Goal: Transaction & Acquisition: Obtain resource

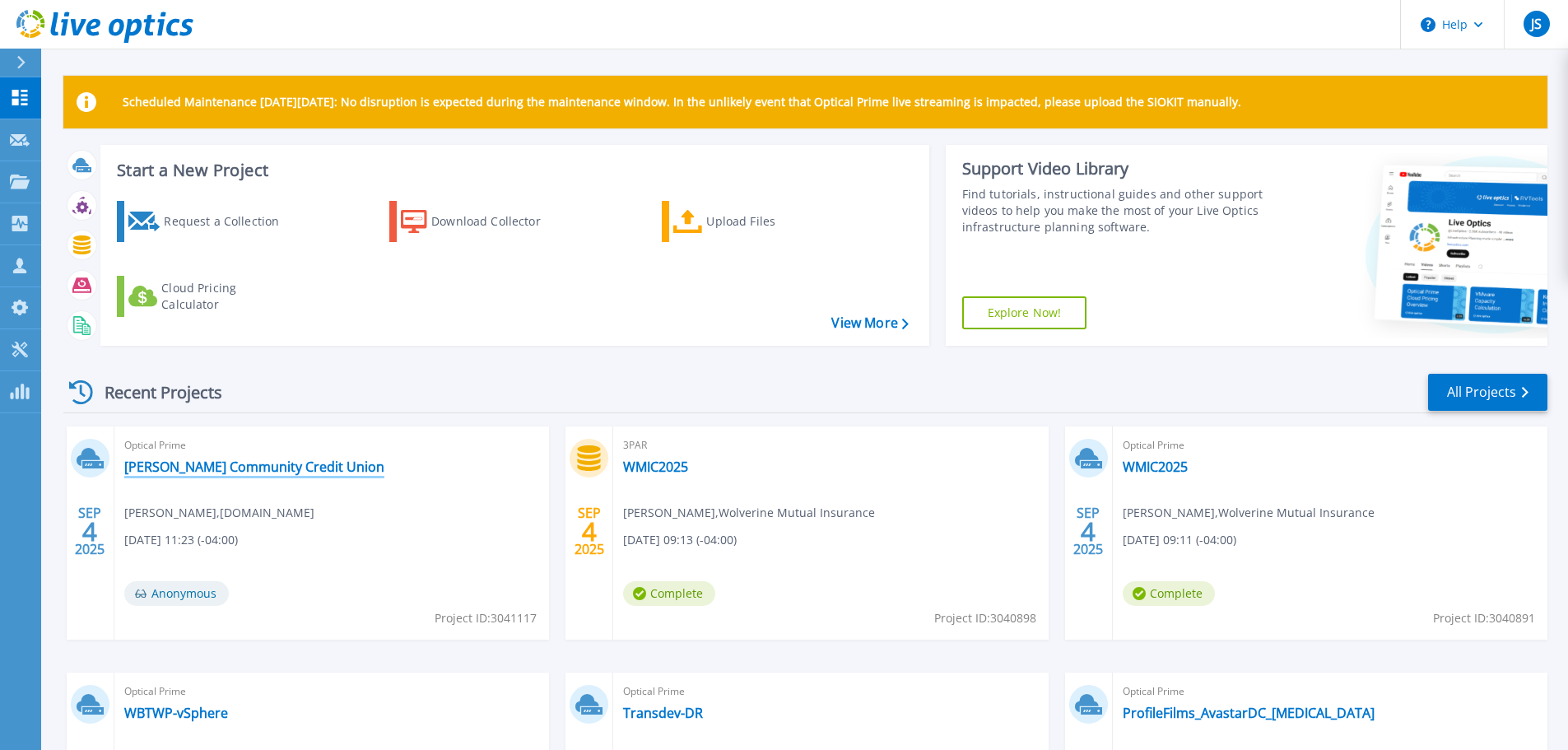
click at [262, 466] on link "[PERSON_NAME] Community Credit Union" at bounding box center [254, 467] width 260 height 16
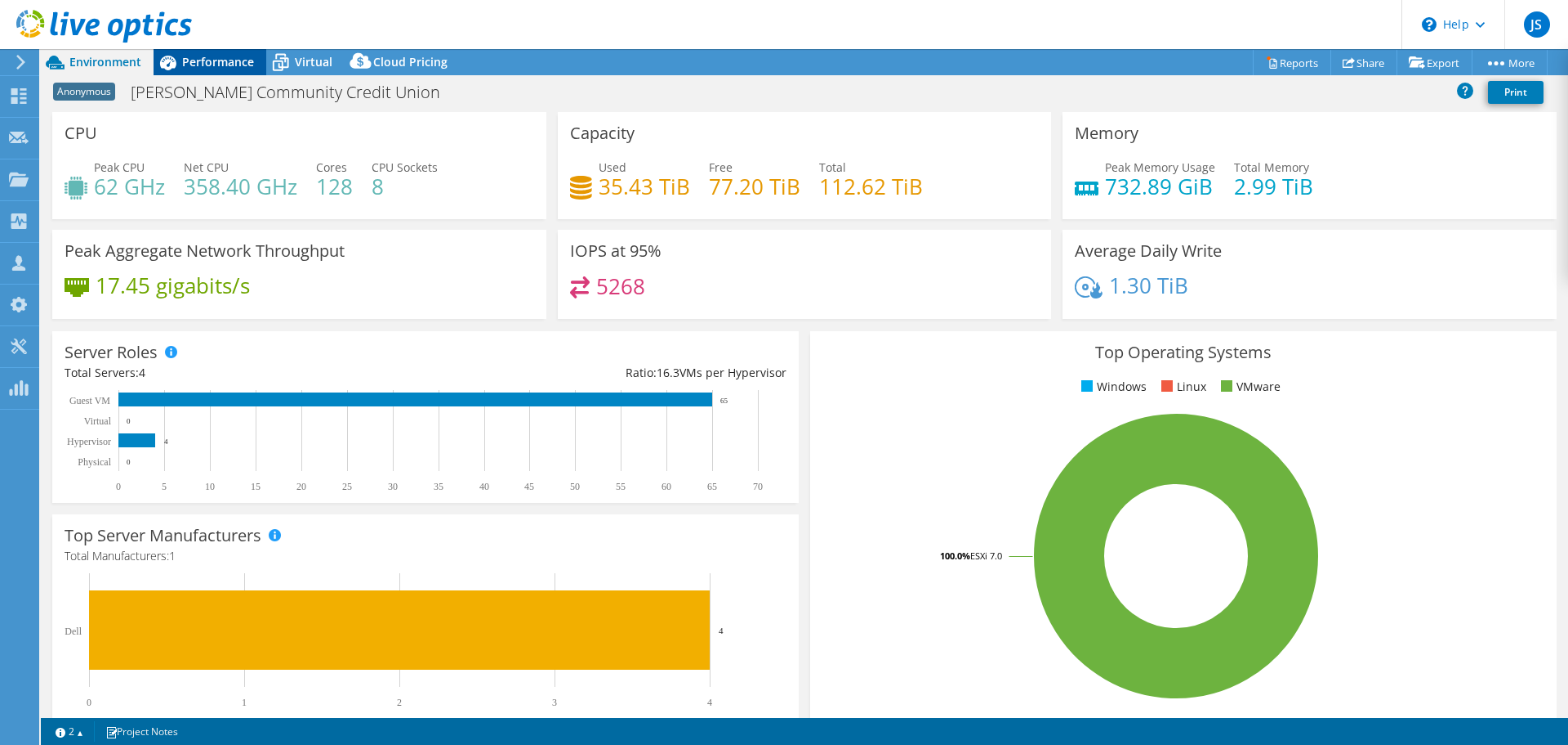
click at [218, 58] on span "Performance" at bounding box center [217, 61] width 72 height 15
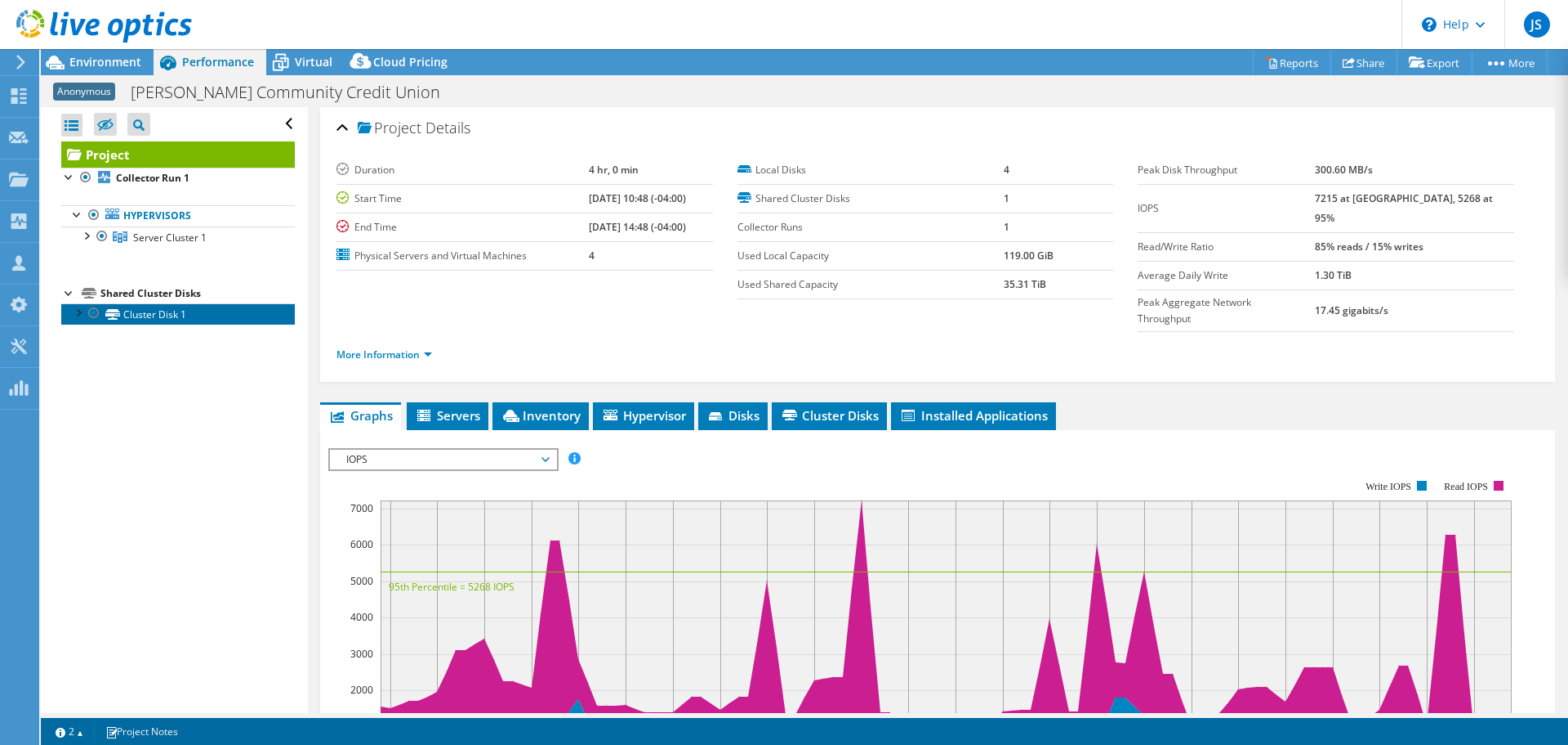
click at [153, 310] on link "Cluster Disk 1" at bounding box center [177, 313] width 233 height 21
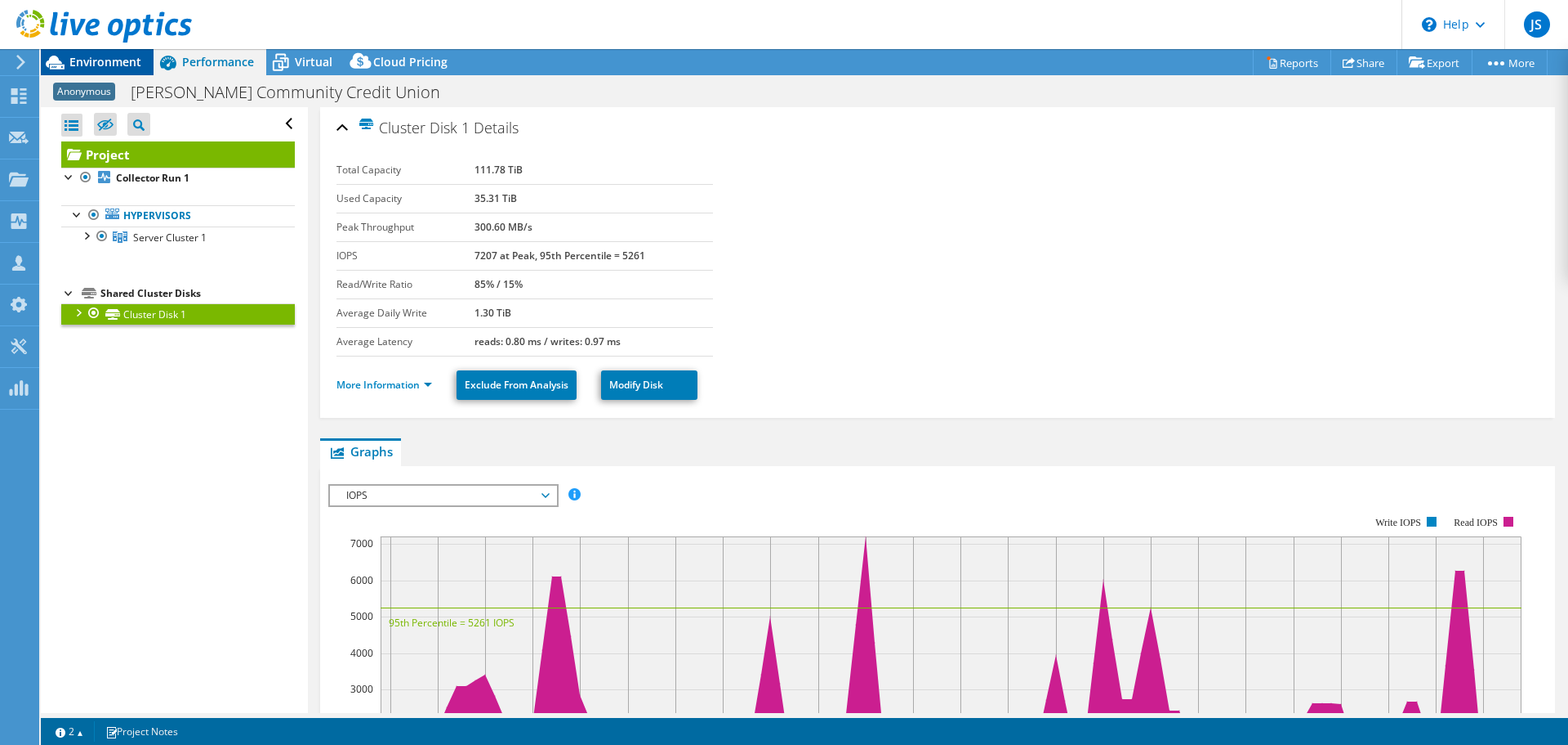
click at [66, 58] on icon at bounding box center [55, 62] width 28 height 28
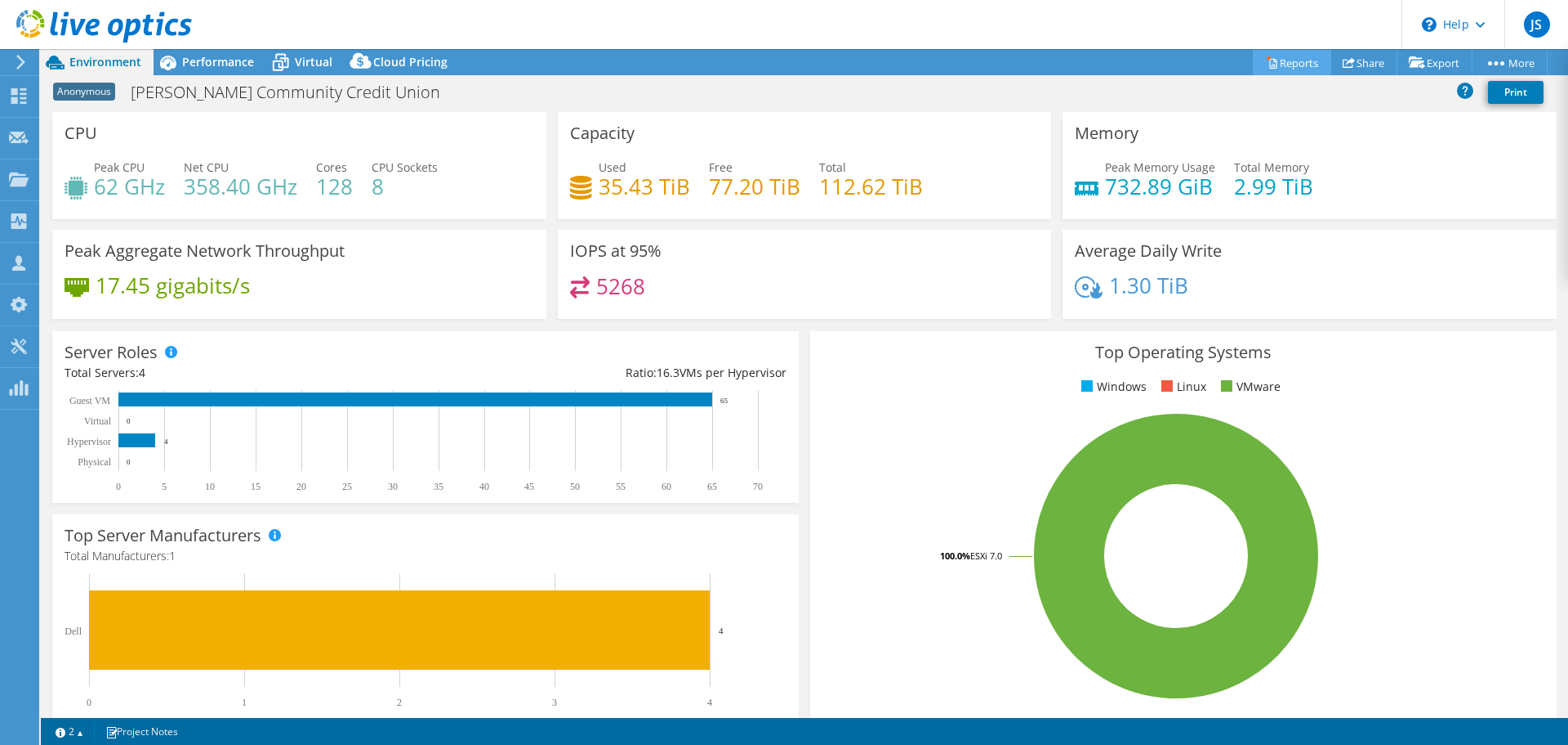
click at [1291, 62] on link "Reports" at bounding box center [1292, 62] width 78 height 26
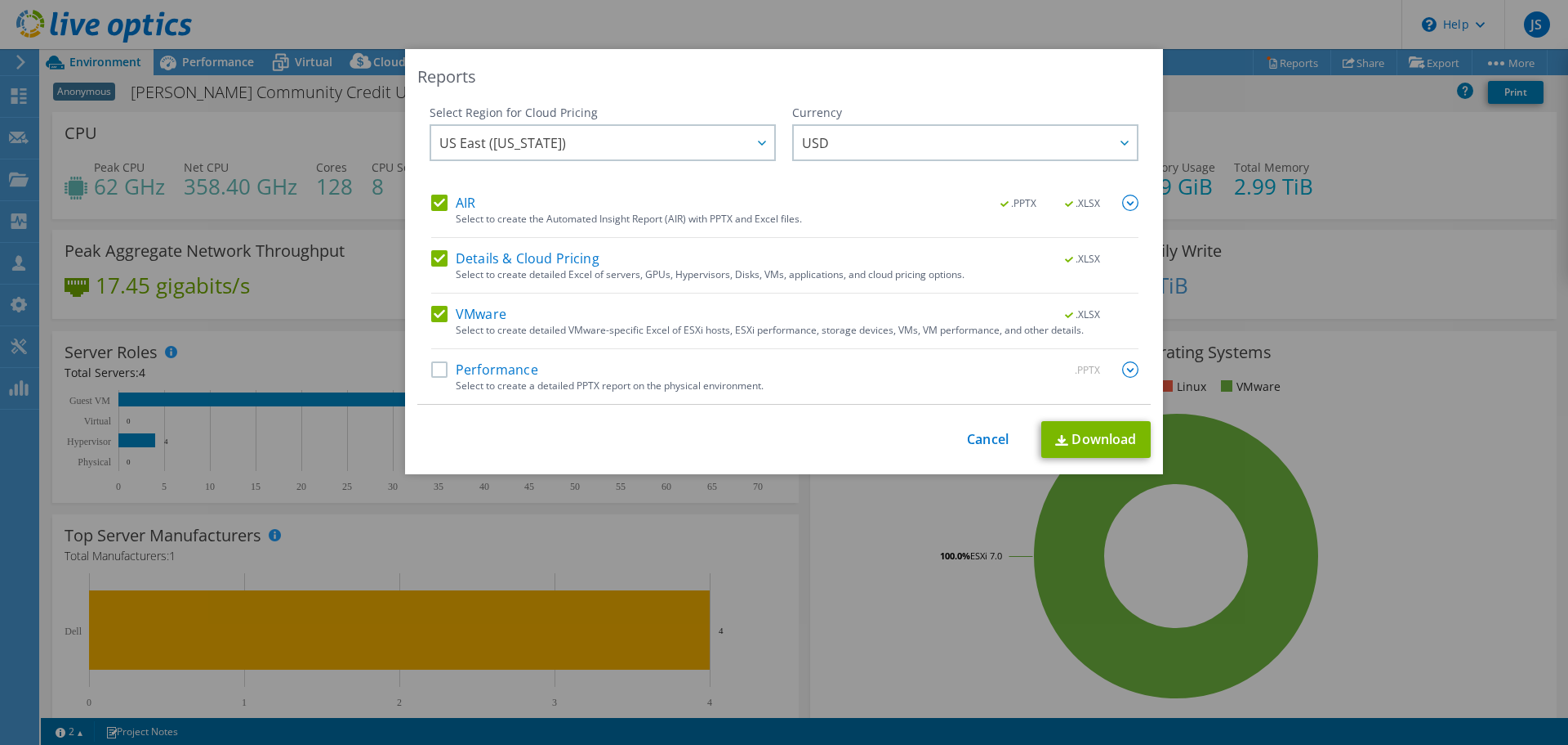
click at [434, 194] on label "AIR" at bounding box center [453, 202] width 44 height 16
click at [0, 0] on input "AIR" at bounding box center [0, 0] width 0 height 0
click at [437, 254] on label "Details & Cloud Pricing" at bounding box center [516, 258] width 169 height 16
click at [0, 0] on input "Details & Cloud Pricing" at bounding box center [0, 0] width 0 height 0
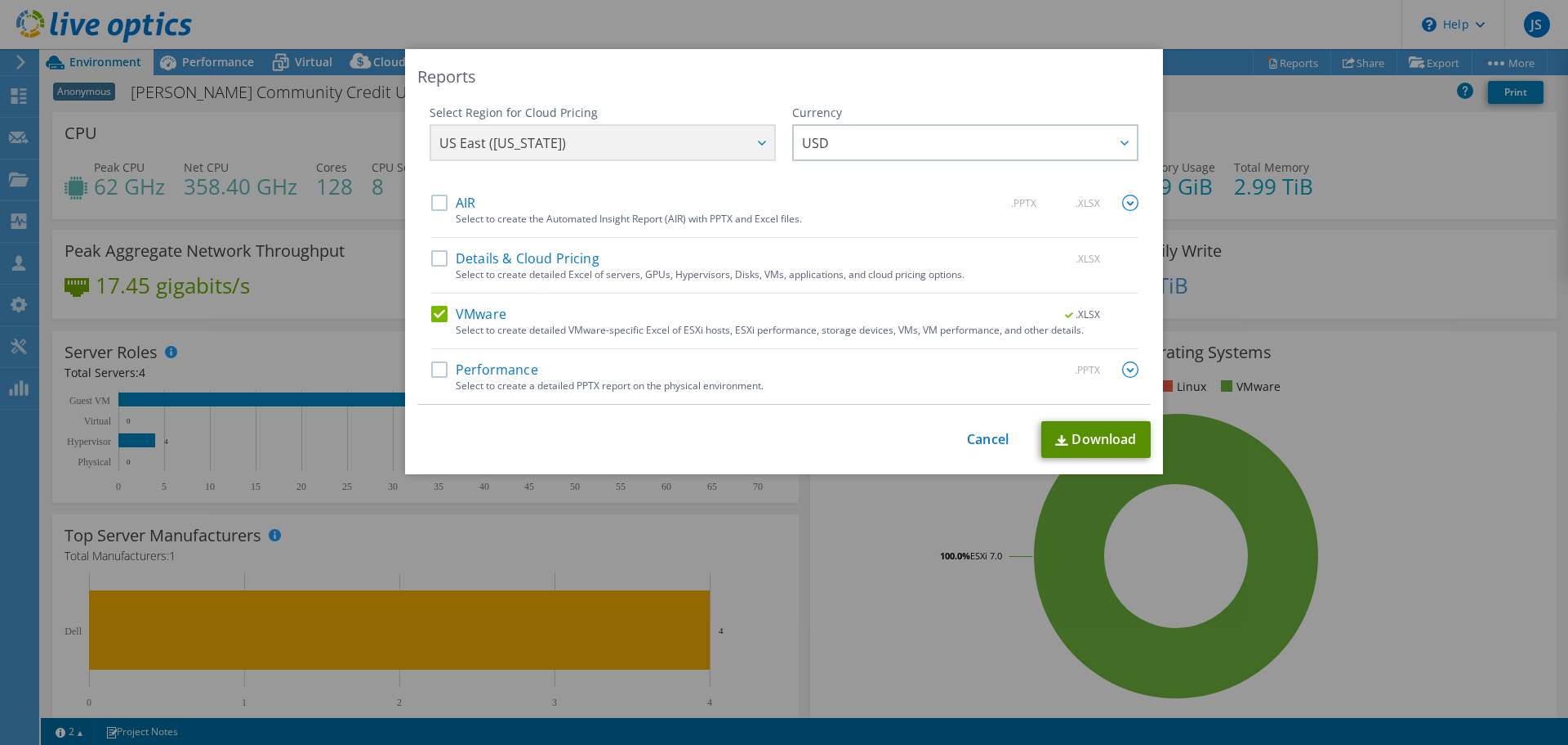
click at [1121, 437] on link "Download" at bounding box center [1096, 439] width 109 height 36
click at [967, 435] on link "Cancel" at bounding box center [988, 439] width 42 height 15
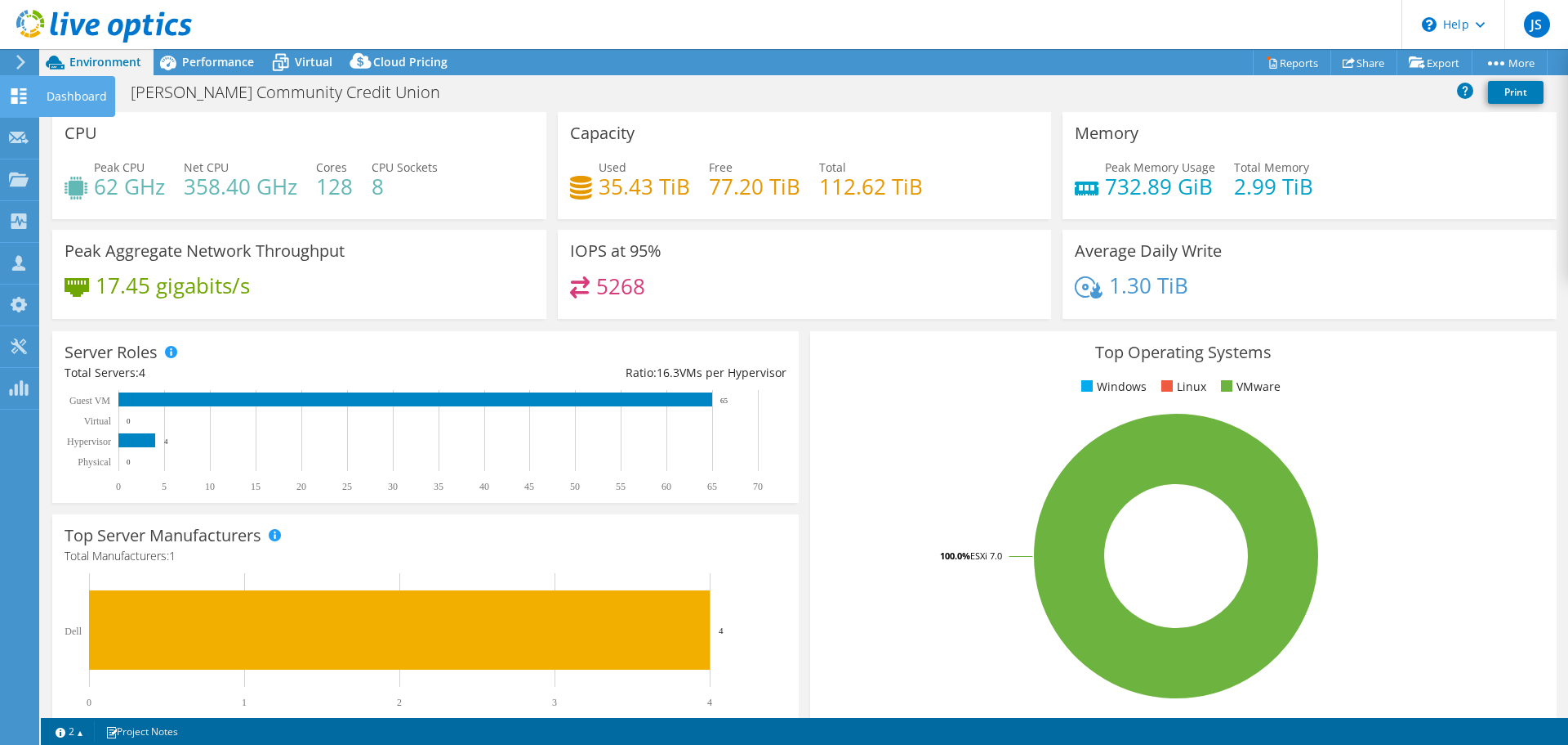
click at [15, 95] on icon at bounding box center [19, 95] width 20 height 15
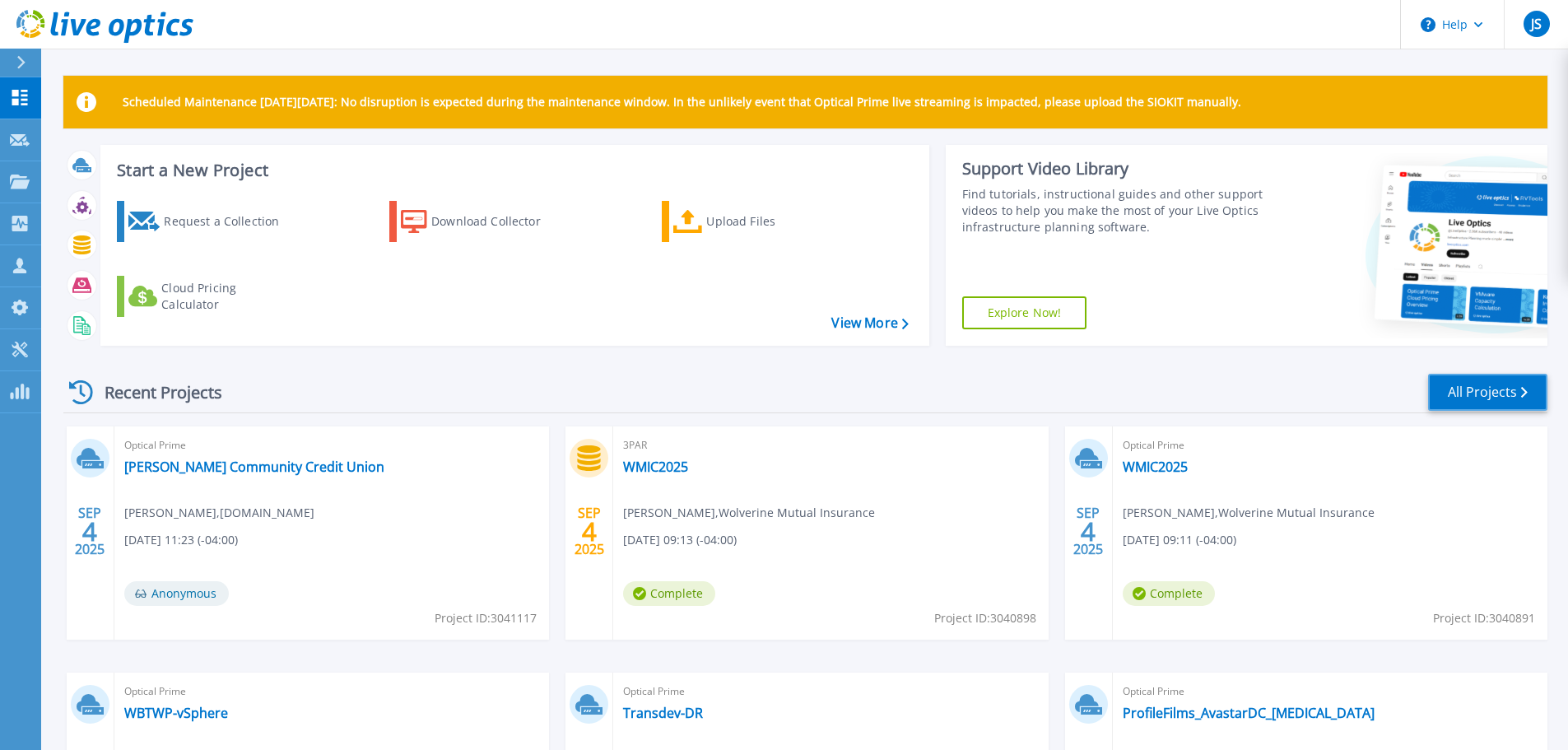
click at [1471, 382] on link "All Projects" at bounding box center [1487, 392] width 119 height 37
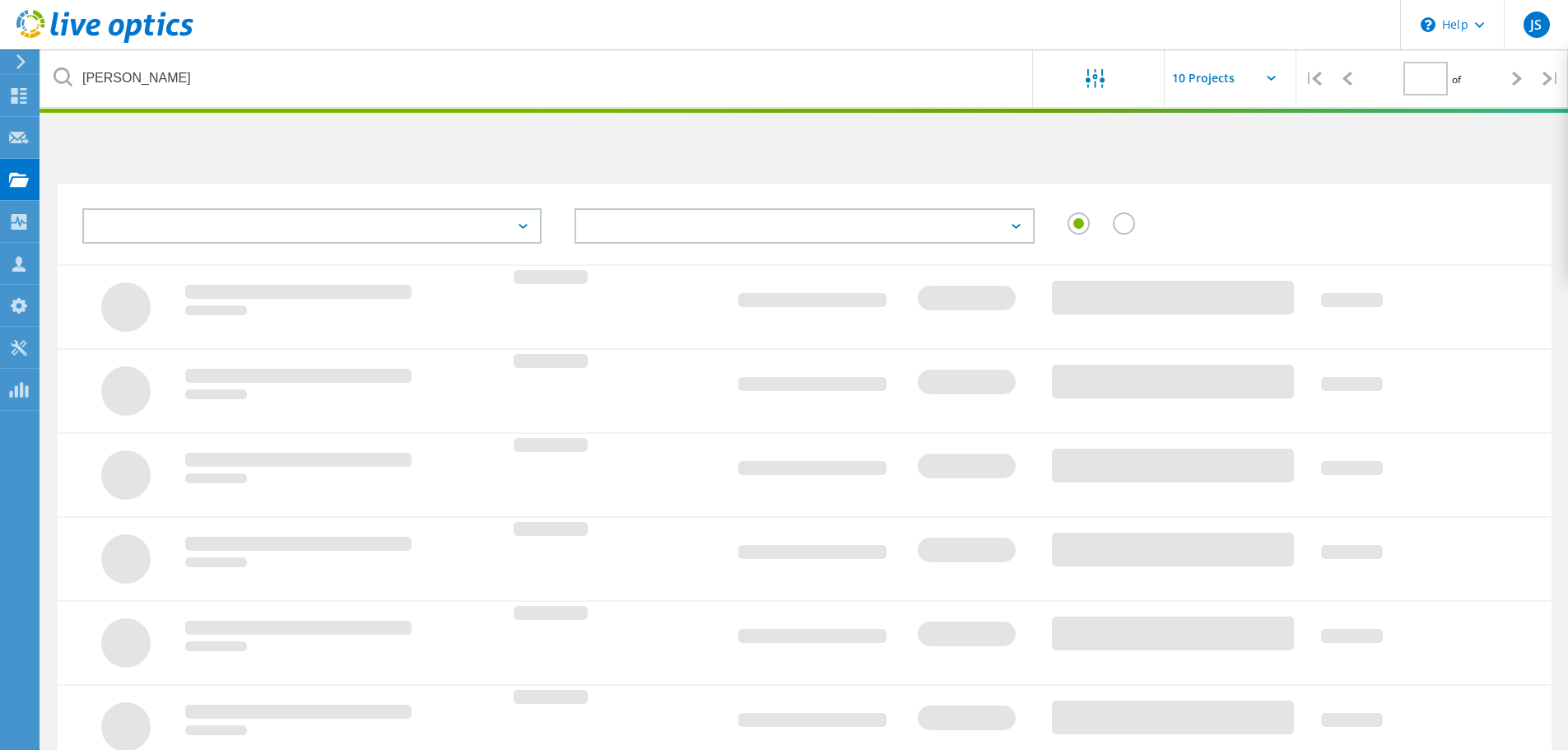
type input "1"
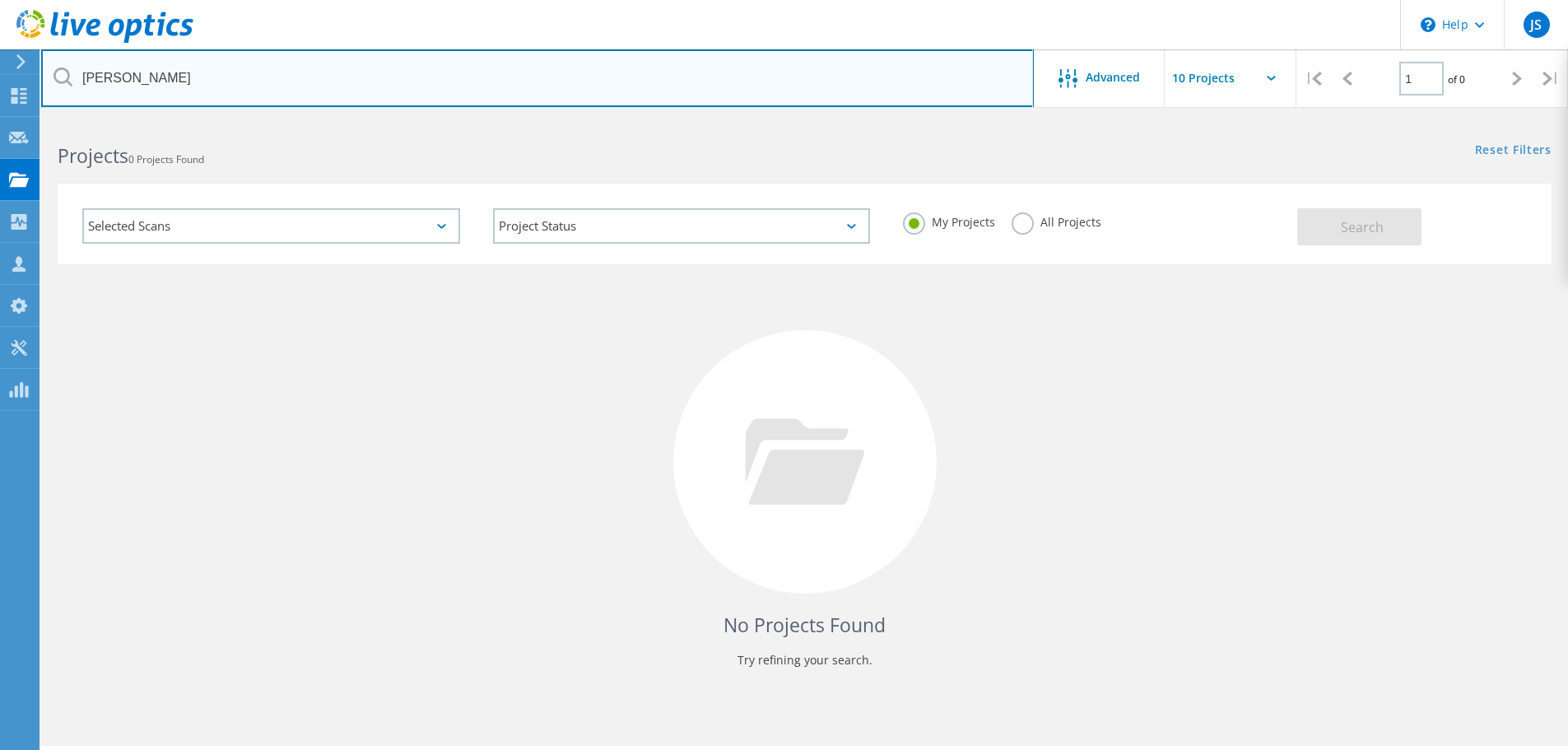
click at [228, 83] on input "gilson" at bounding box center [538, 78] width 993 height 57
type input "g"
type input "l"
type input "kellog"
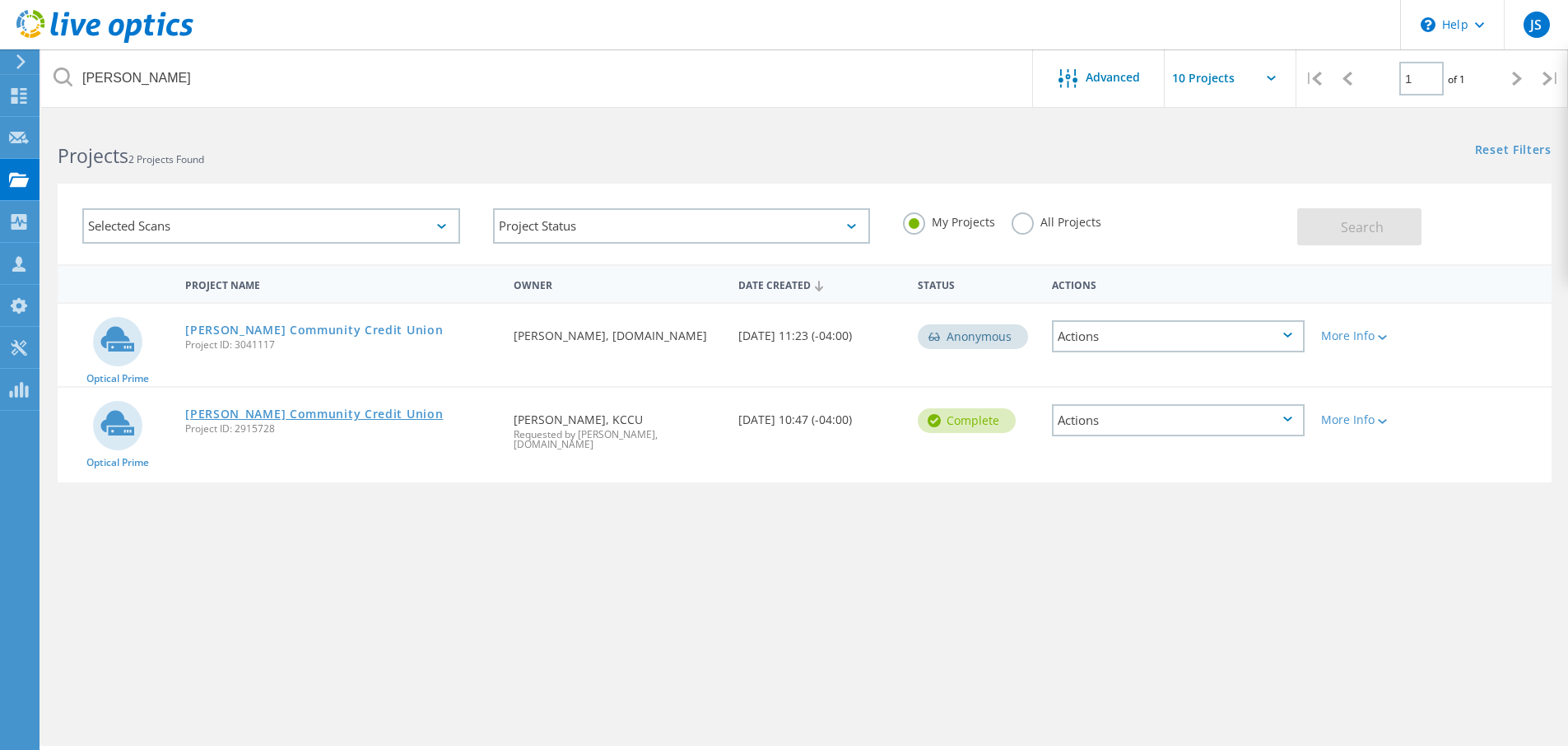
click at [360, 412] on link "Kellogg Community Credit Union" at bounding box center [314, 414] width 258 height 12
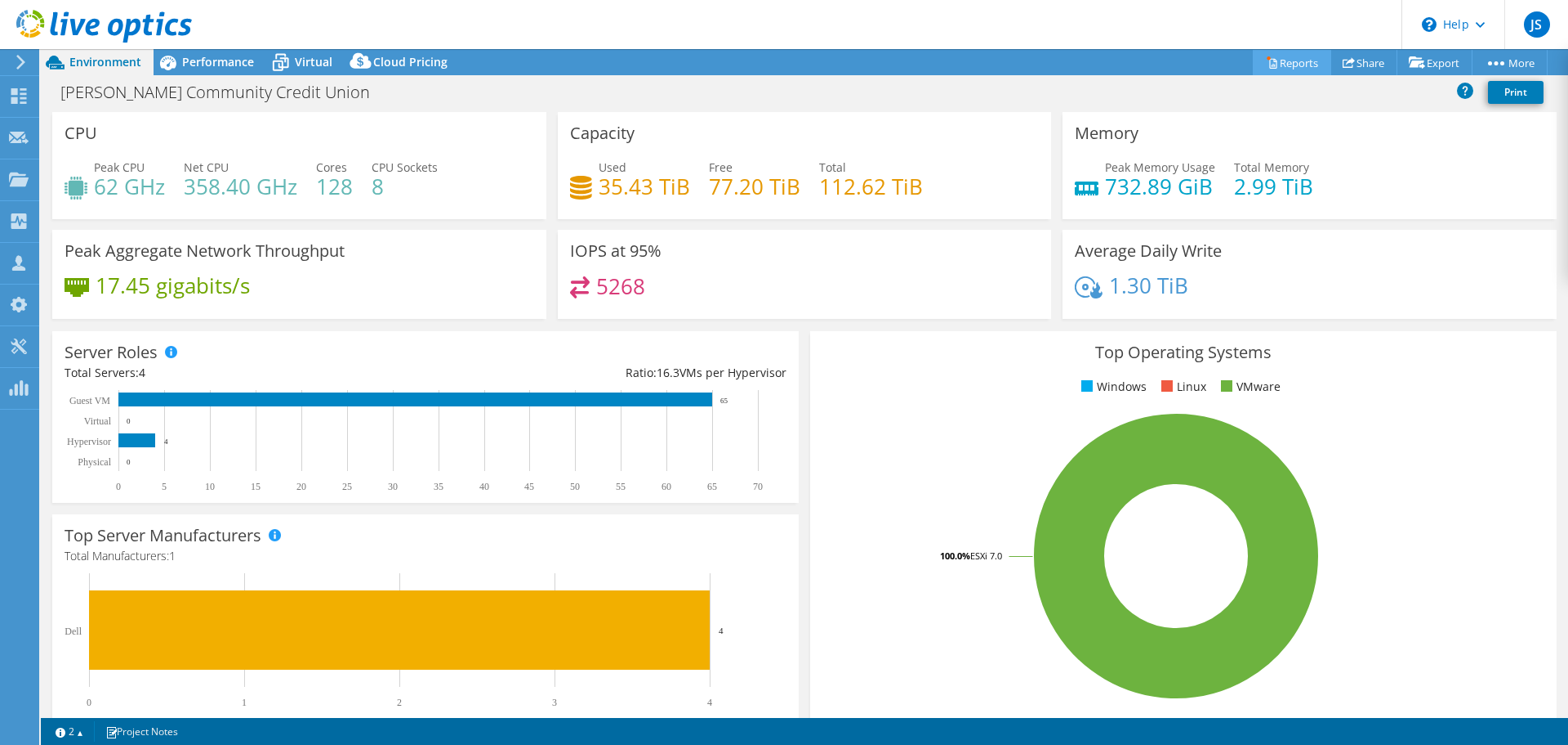
click at [1291, 58] on link "Reports" at bounding box center [1292, 62] width 78 height 26
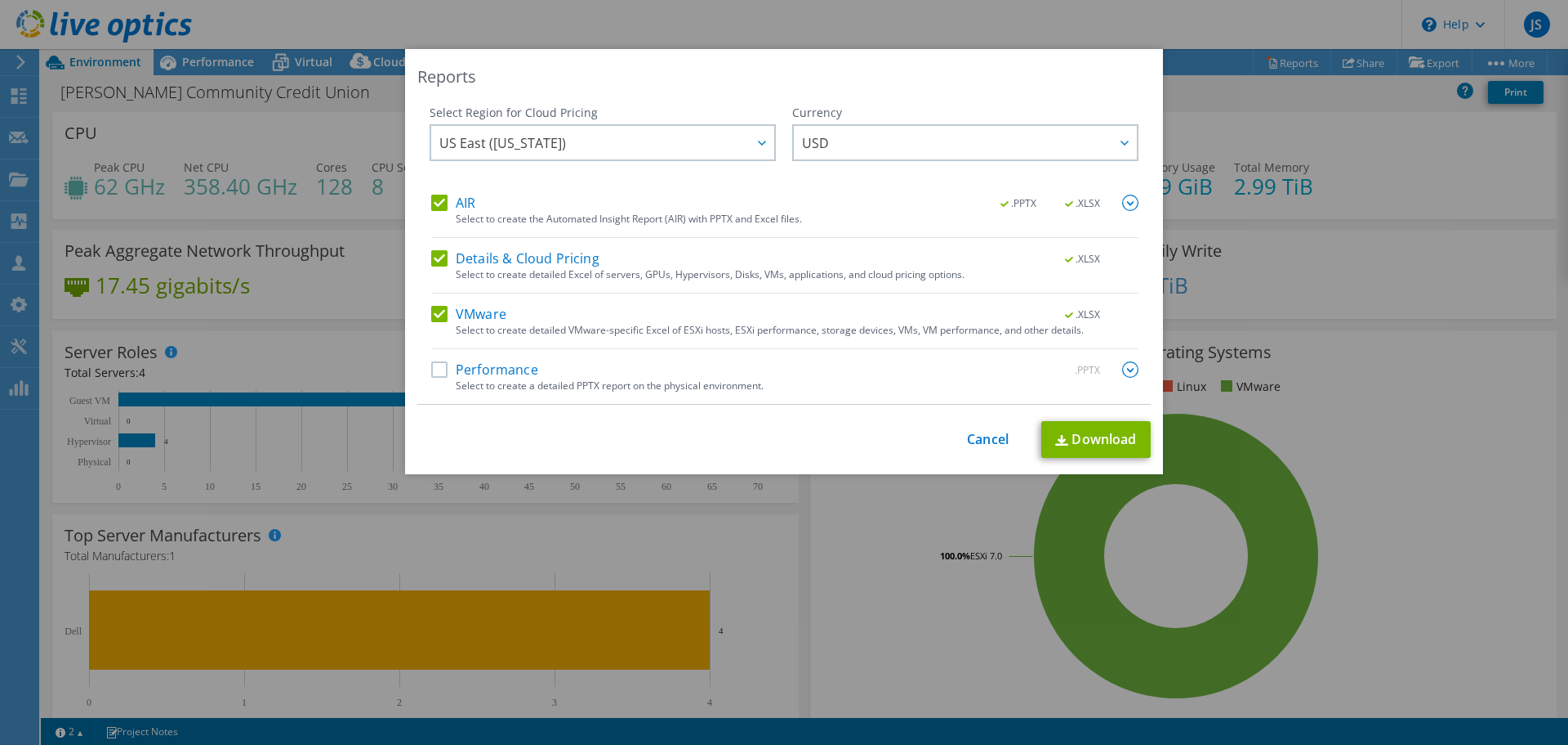
click at [432, 201] on label "AIR" at bounding box center [453, 202] width 44 height 16
click at [0, 0] on input "AIR" at bounding box center [0, 0] width 0 height 0
click at [431, 258] on label "Details & Cloud Pricing" at bounding box center [516, 258] width 169 height 16
click at [0, 0] on input "Details & Cloud Pricing" at bounding box center [0, 0] width 0 height 0
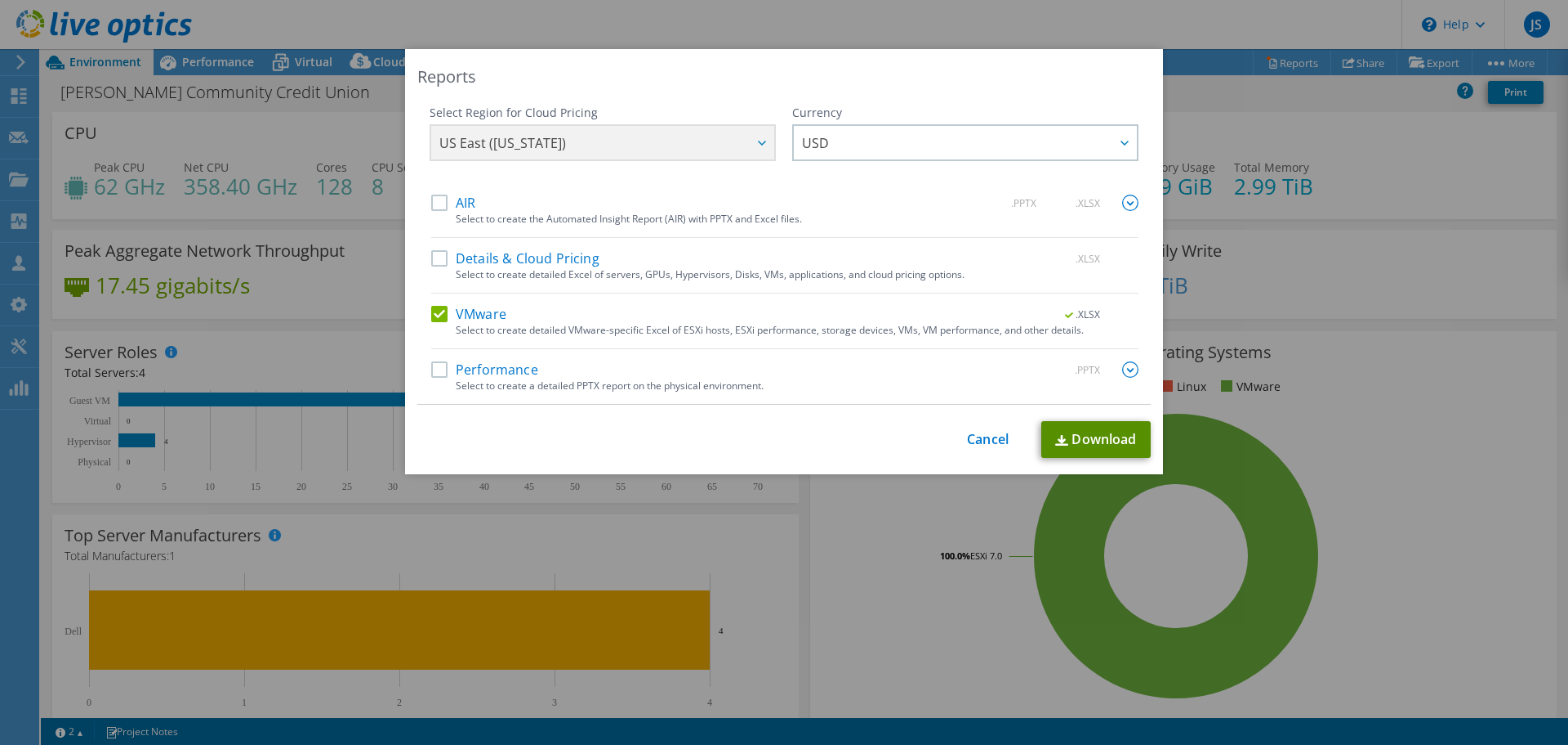
click at [1091, 436] on link "Download" at bounding box center [1096, 439] width 109 height 36
click at [996, 444] on link "Cancel" at bounding box center [988, 439] width 42 height 15
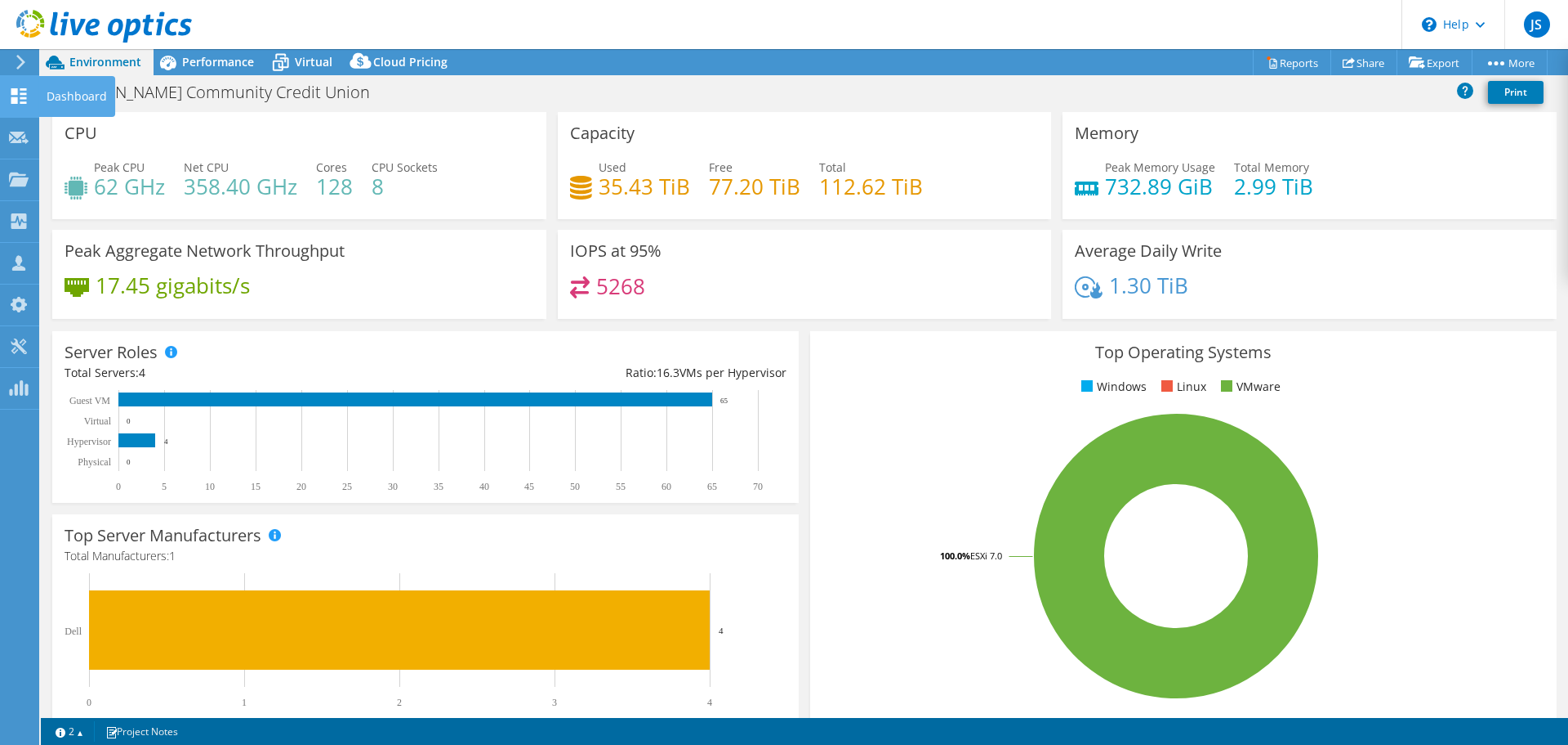
click at [11, 92] on icon at bounding box center [19, 95] width 20 height 15
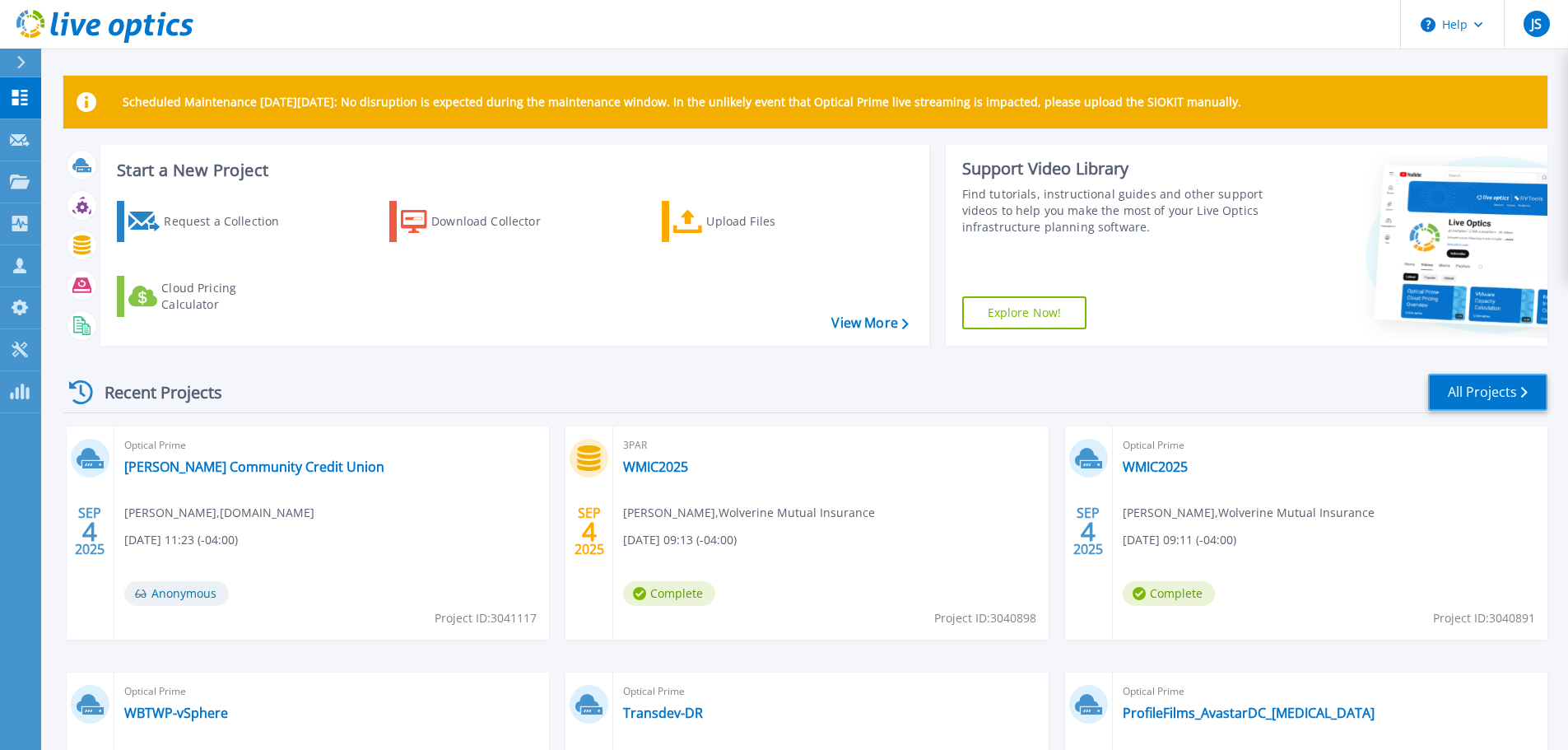
click at [1518, 388] on link "All Projects" at bounding box center [1487, 392] width 119 height 37
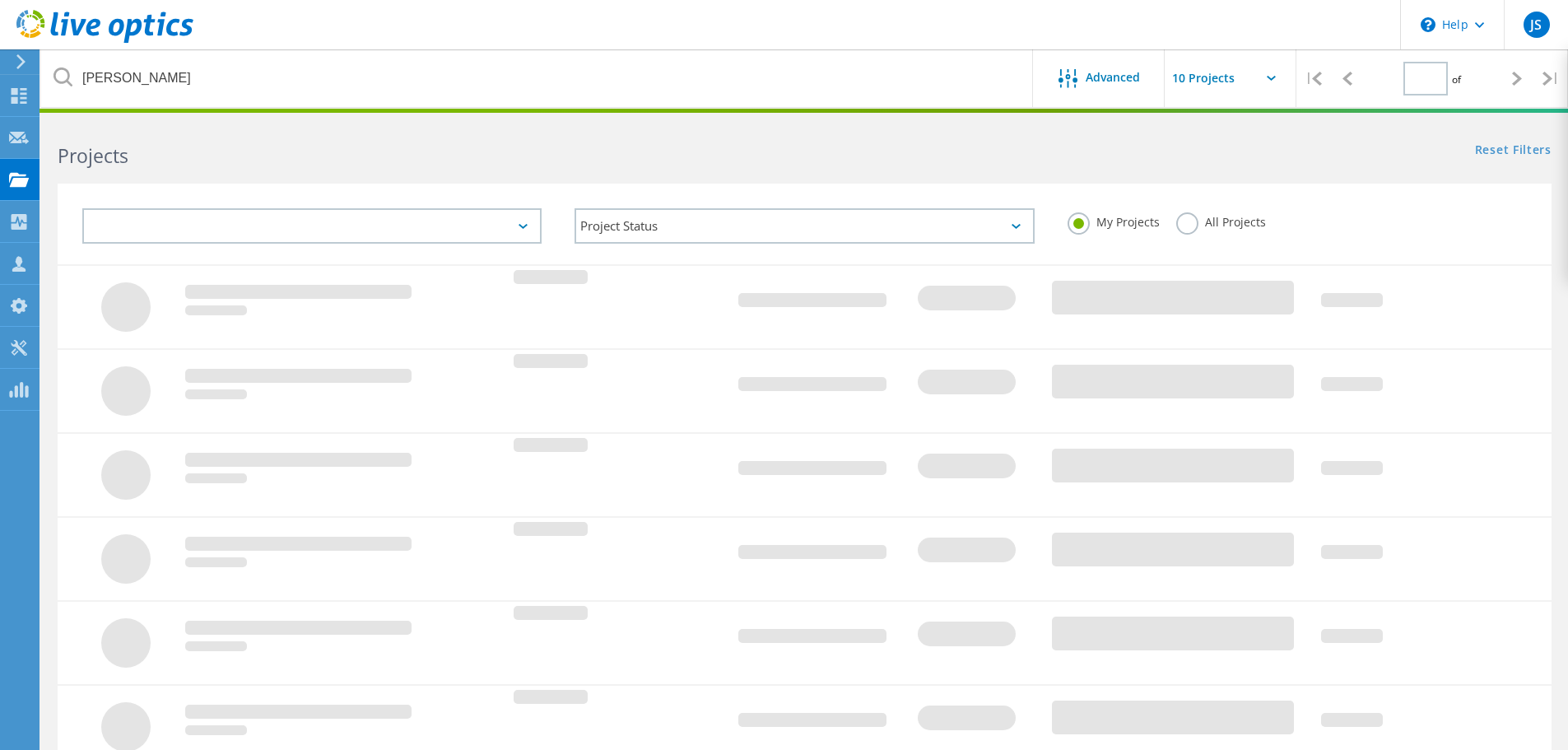
type input "1"
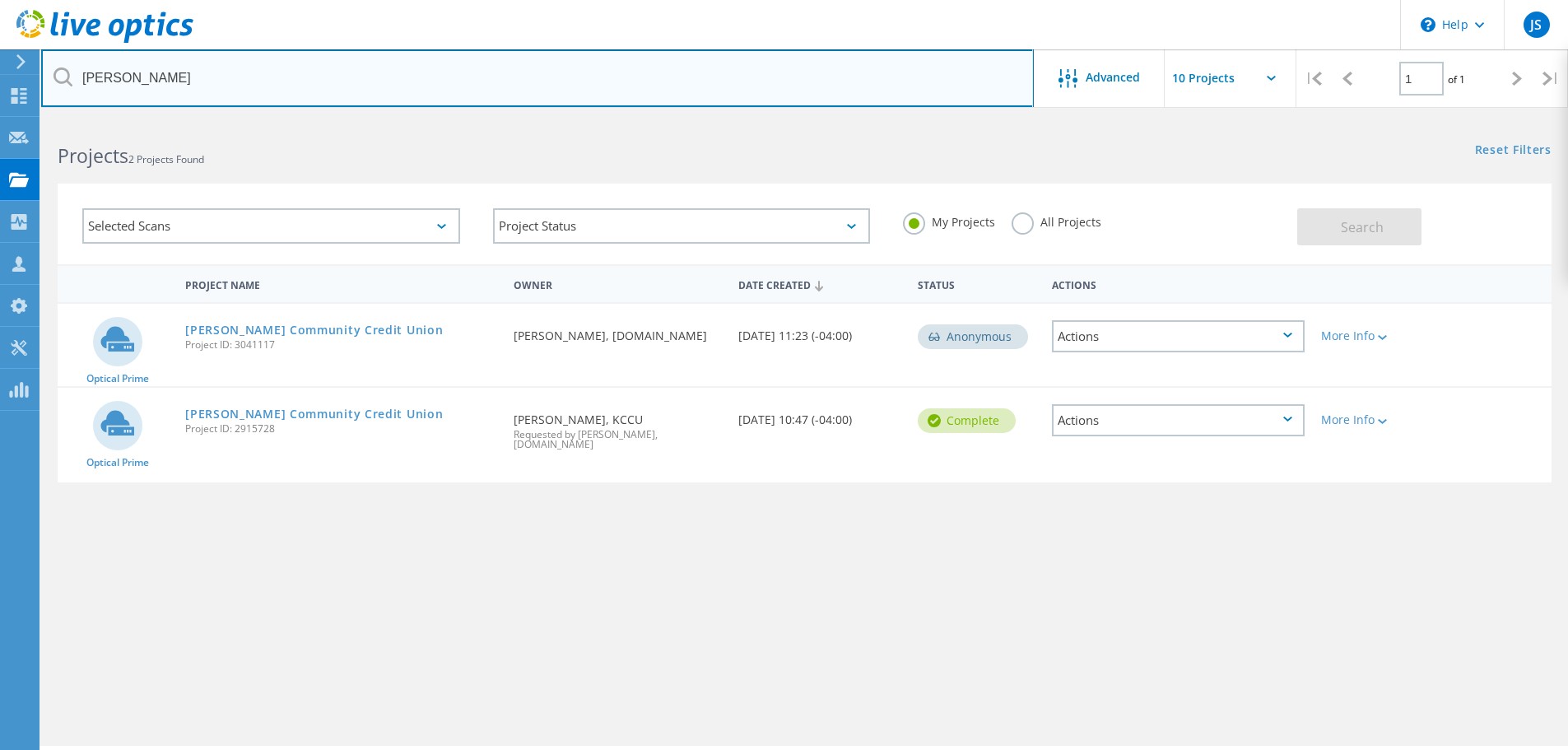
click at [174, 87] on input "kellog" at bounding box center [538, 78] width 993 height 57
type input "k"
type input "emergent"
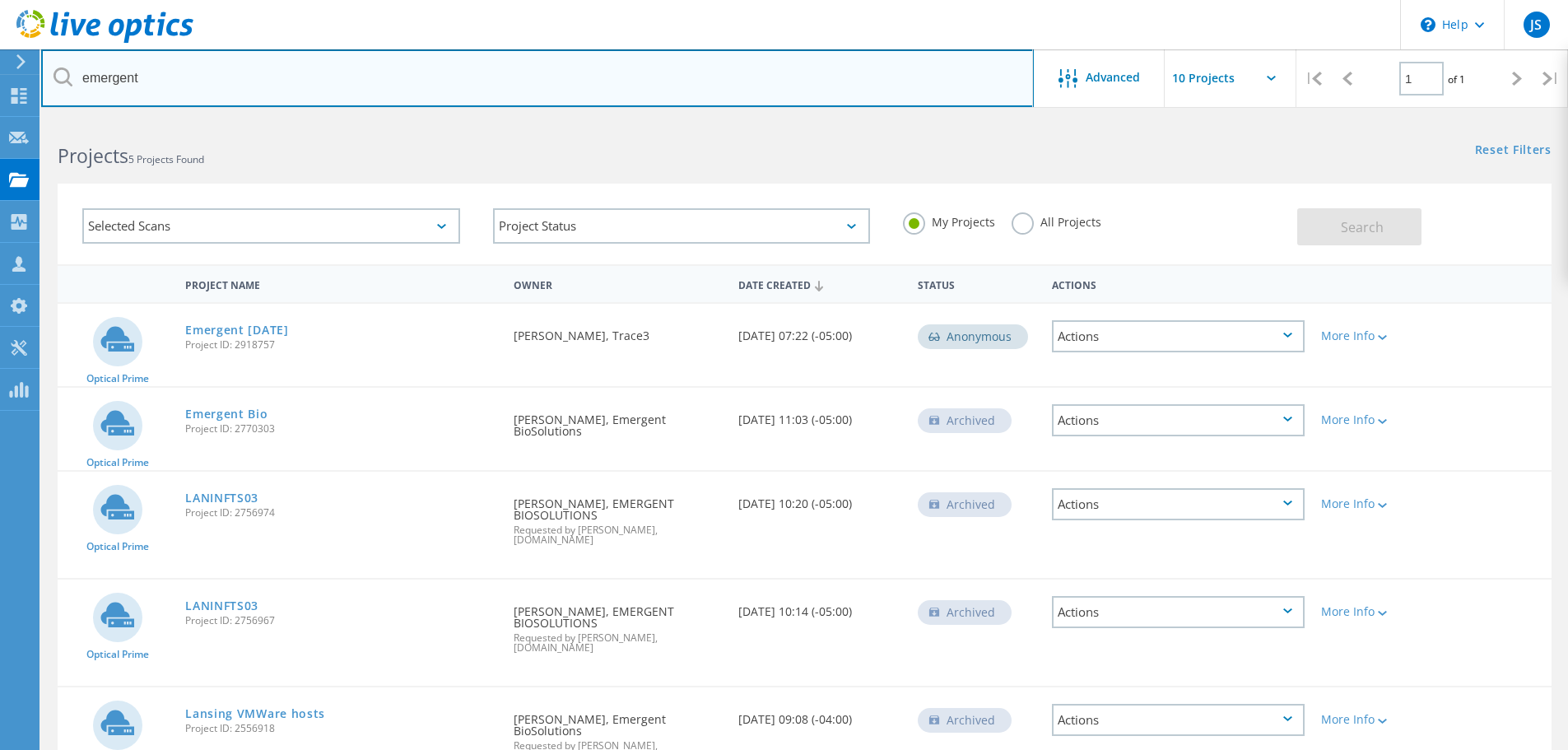
scroll to position [68, 0]
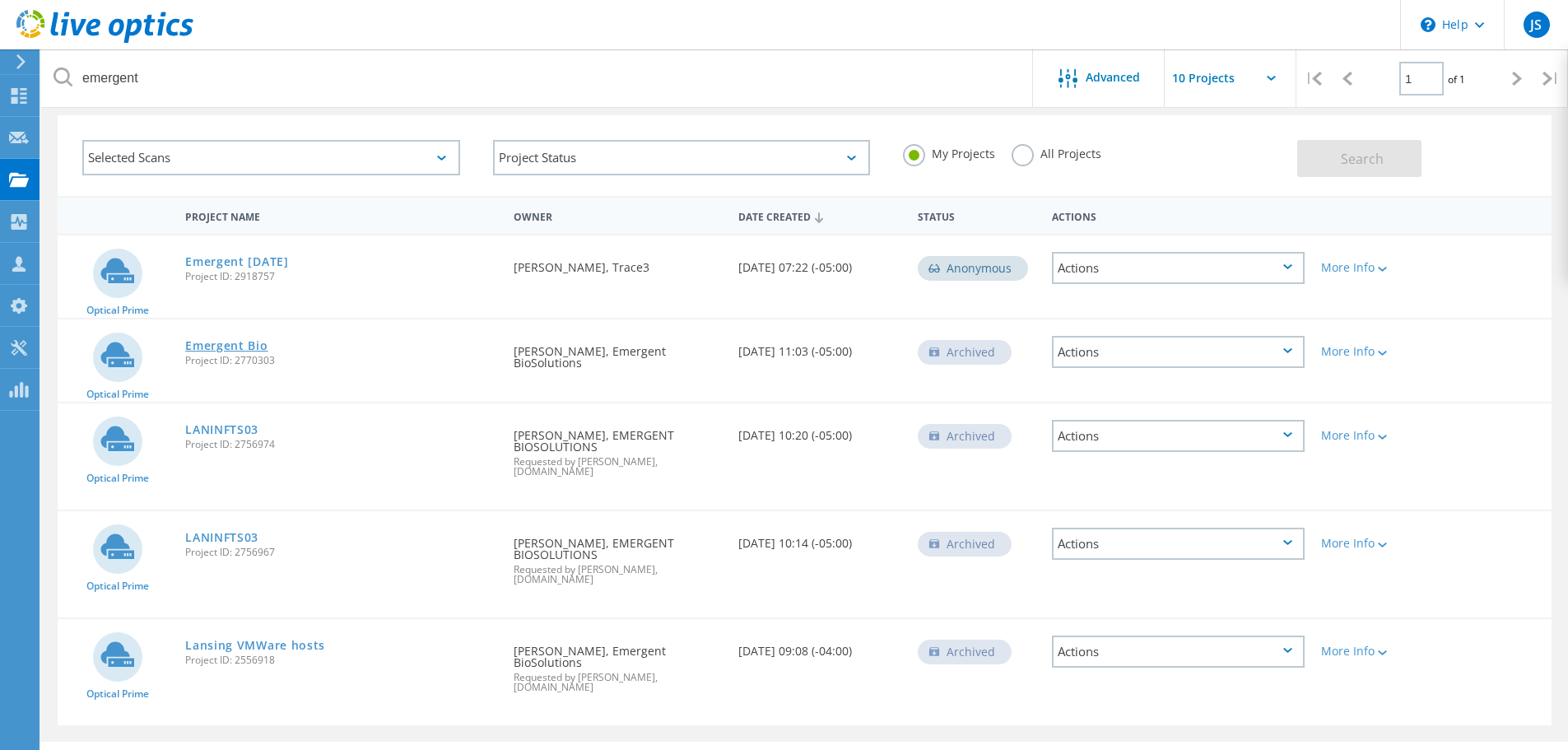
click at [220, 341] on link "Emergent Bio" at bounding box center [226, 345] width 82 height 12
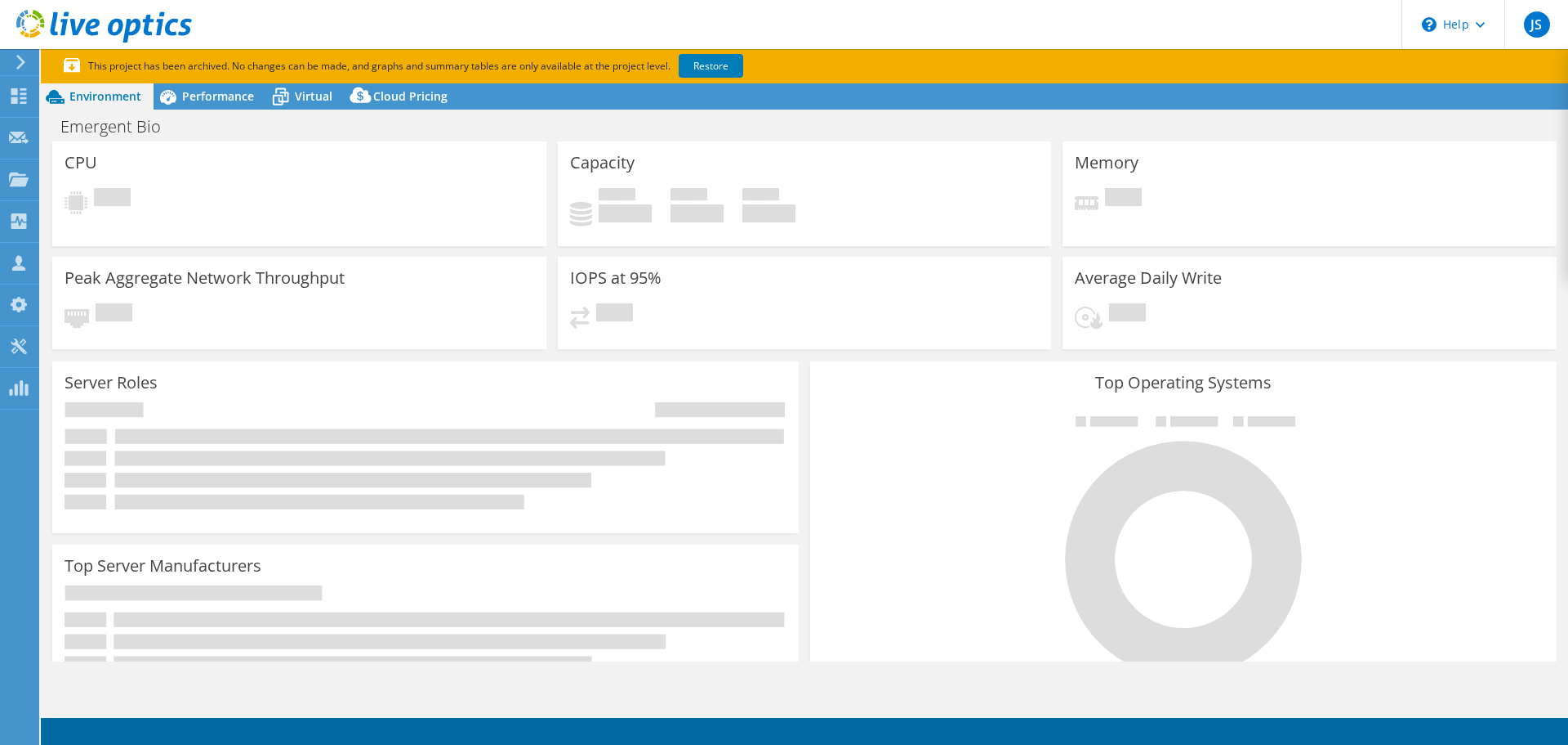
select select "USEast"
select select "USD"
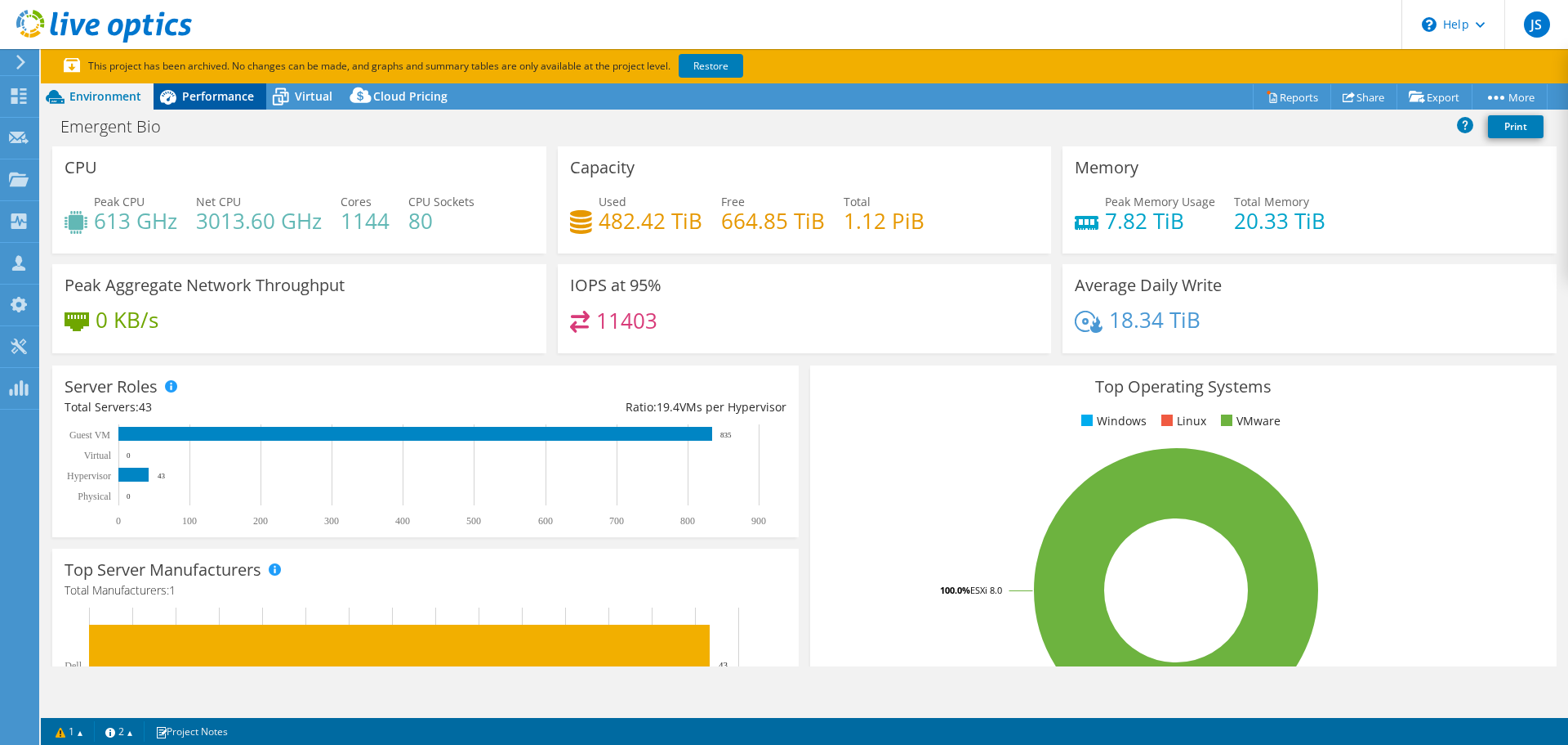
click at [218, 91] on span "Performance" at bounding box center [217, 95] width 72 height 15
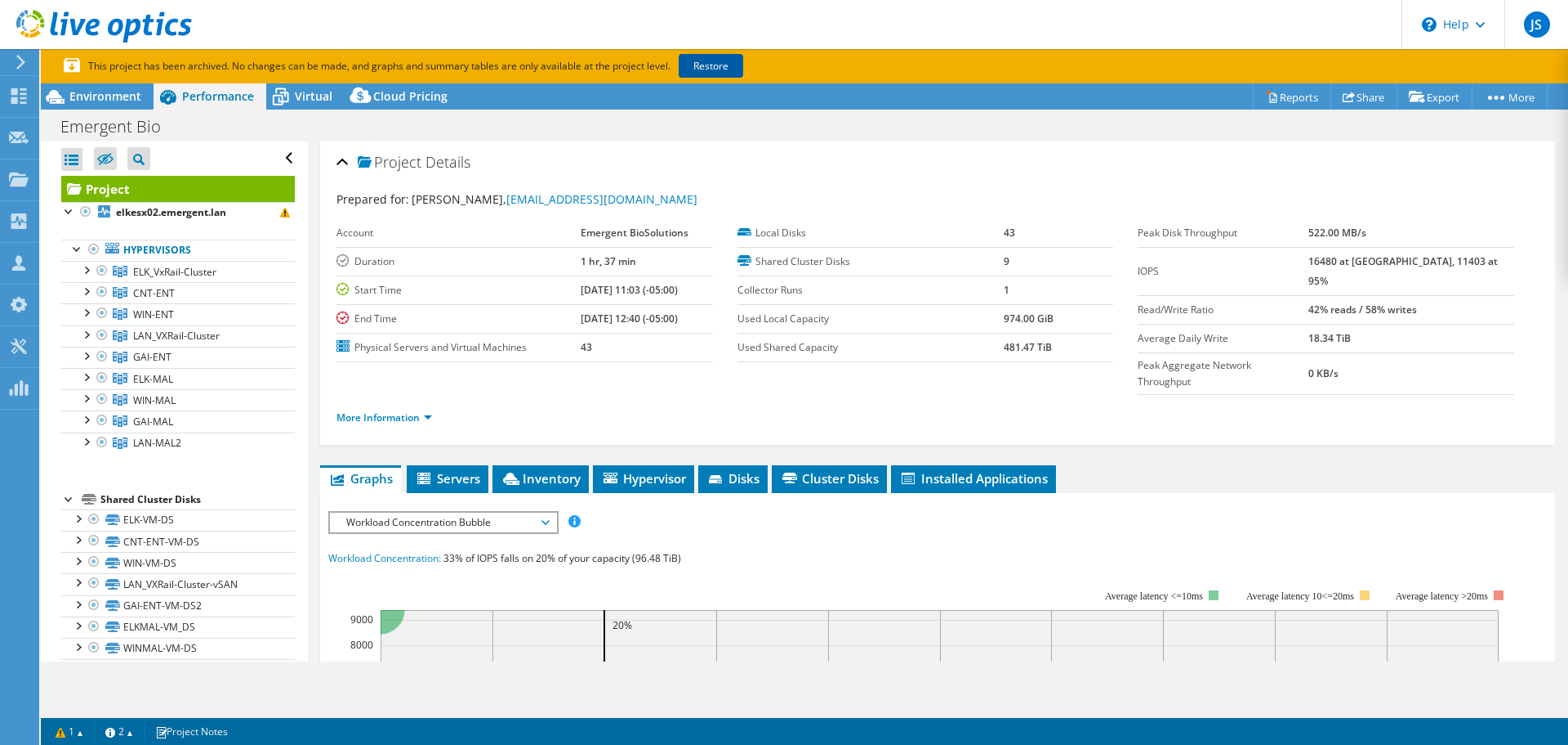
click at [731, 62] on link "Restore" at bounding box center [711, 66] width 65 height 24
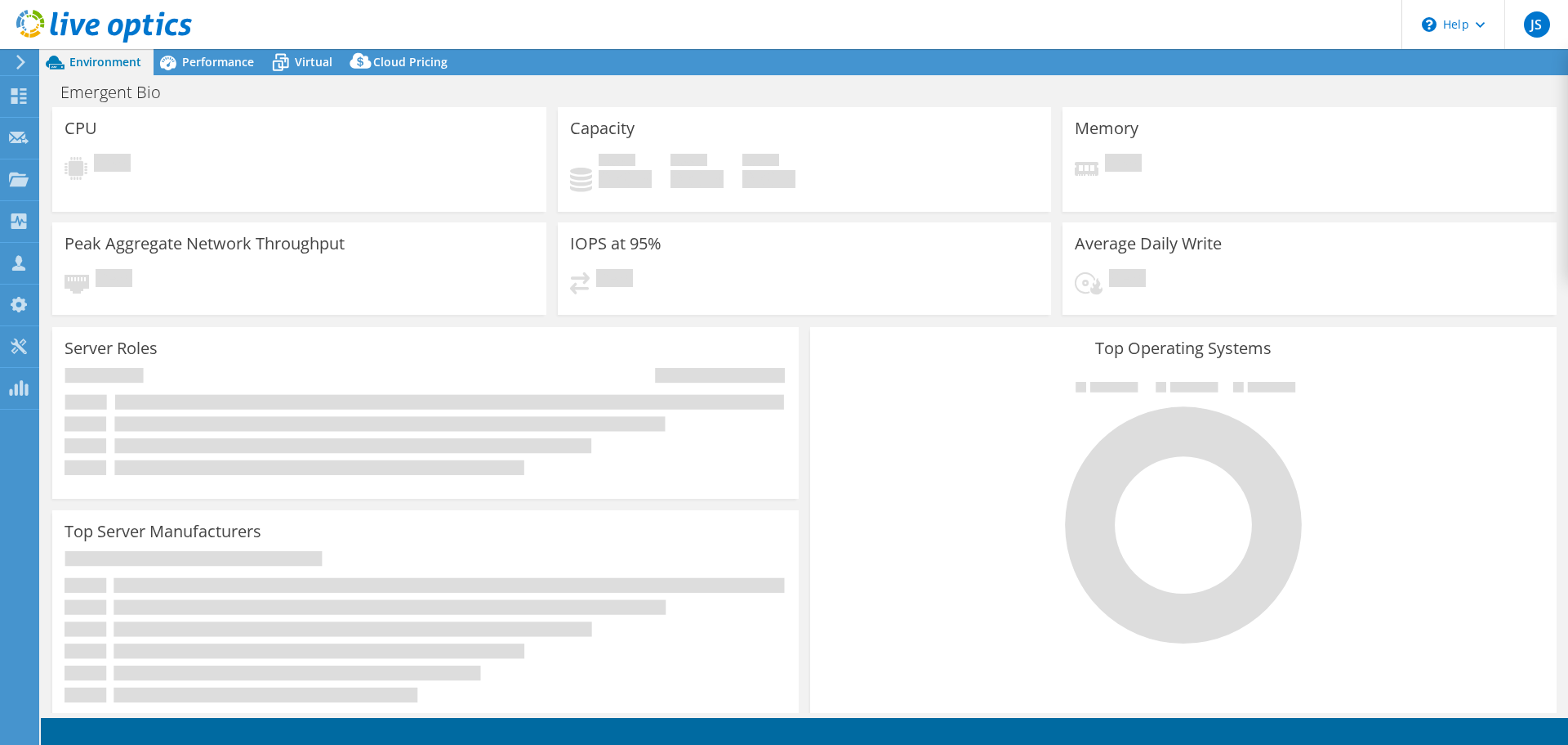
select select "USEast"
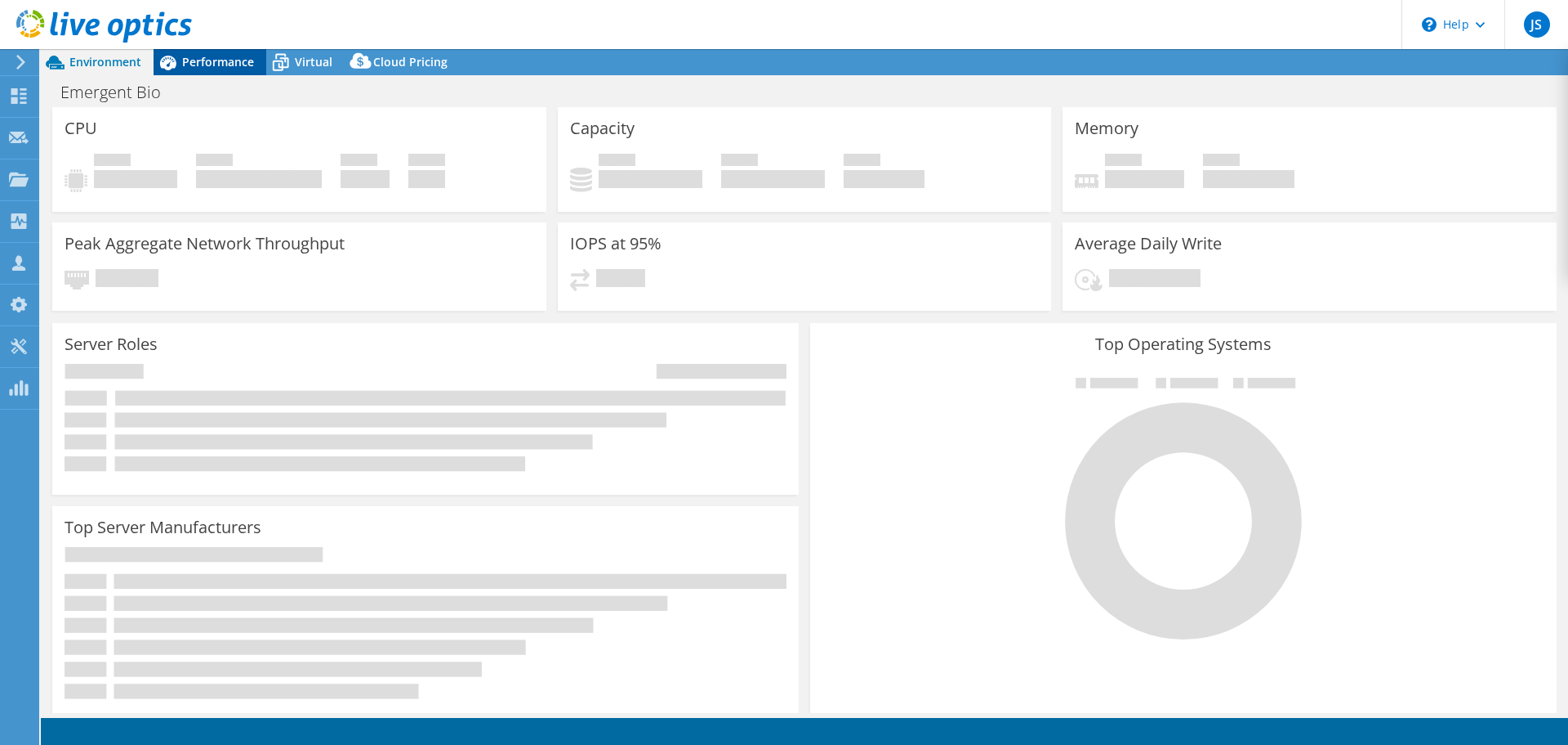
click at [210, 67] on span "Performance" at bounding box center [217, 61] width 72 height 15
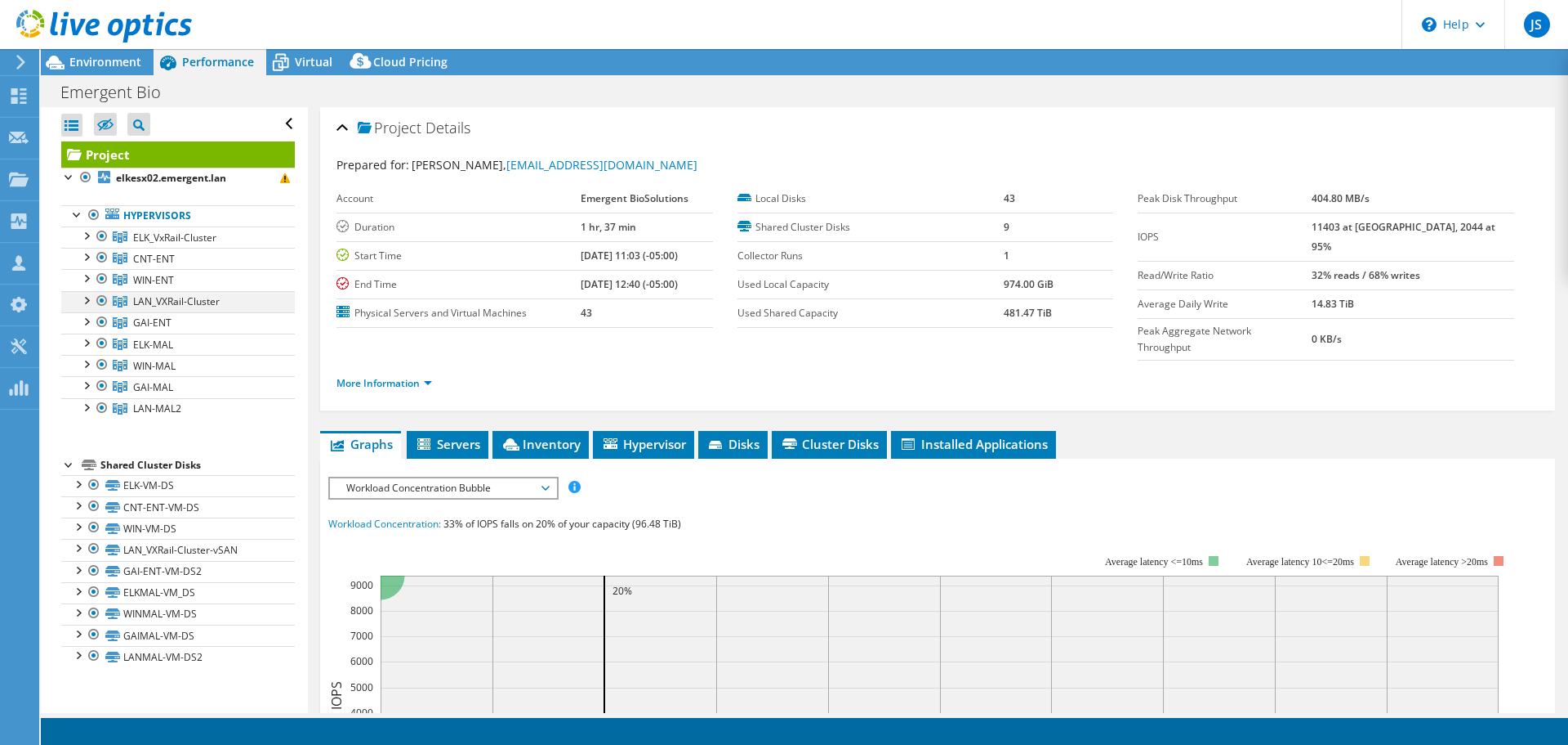
click at [84, 300] on div at bounding box center [85, 299] width 16 height 16
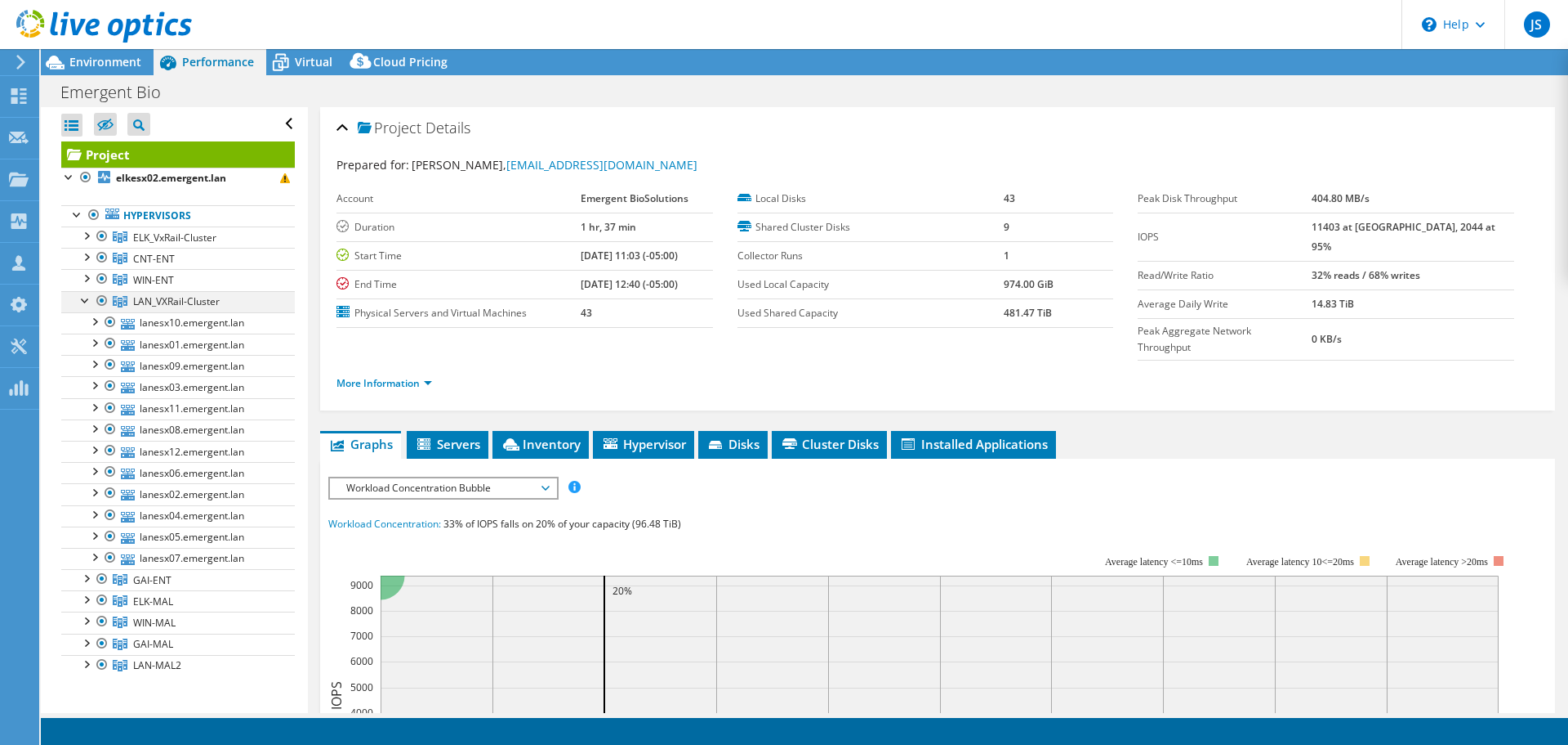
click at [84, 300] on div at bounding box center [85, 299] width 16 height 16
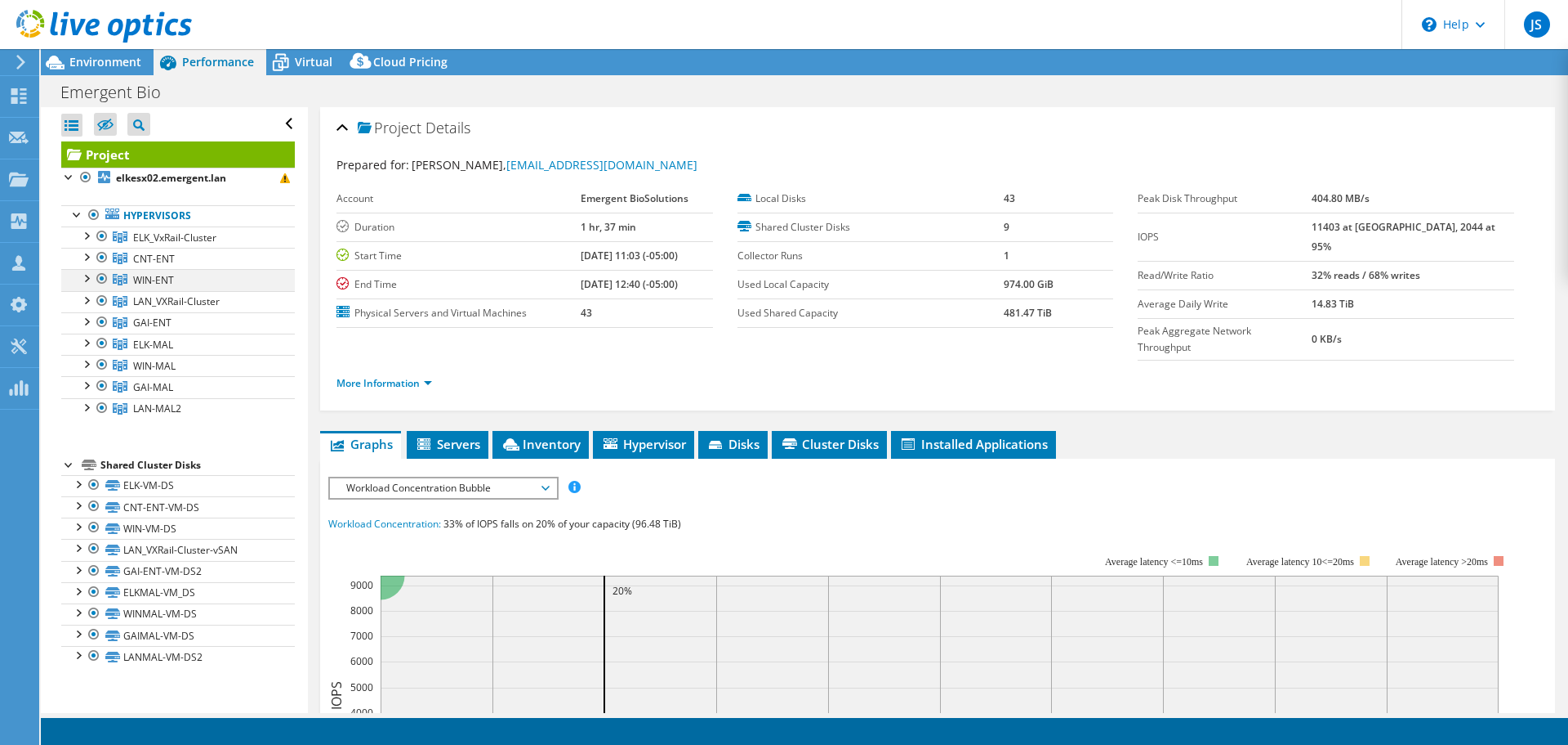
click at [88, 281] on div at bounding box center [85, 277] width 16 height 16
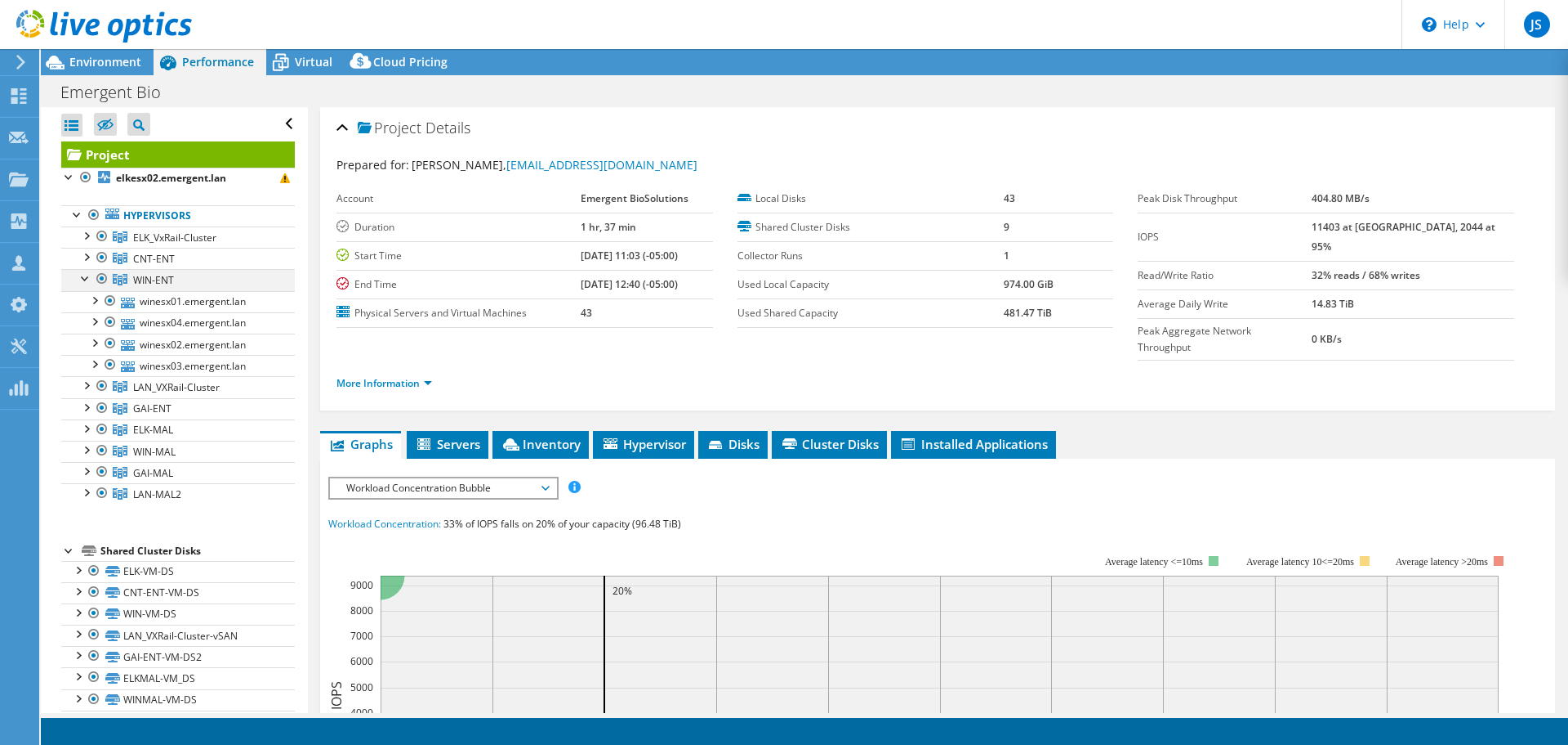
click at [88, 281] on div at bounding box center [85, 277] width 16 height 16
